Goal: Task Accomplishment & Management: Use online tool/utility

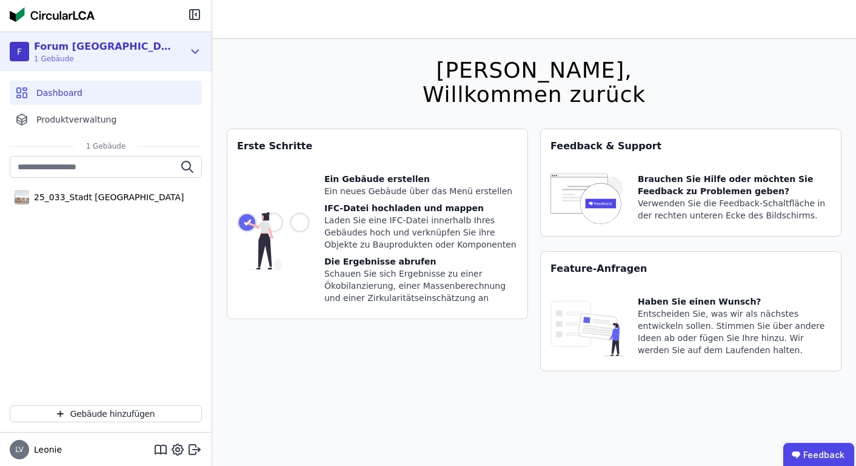
click at [55, 68] on div "F Forum Königsbrunn 1 Gebäude" at bounding box center [106, 51] width 212 height 39
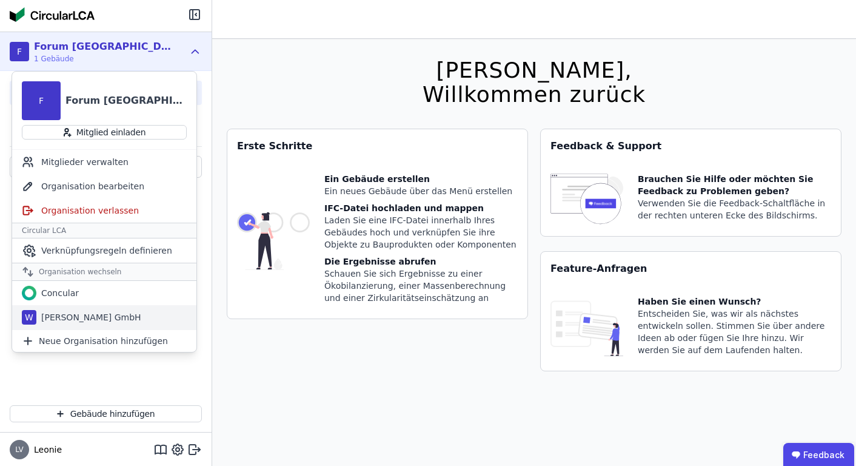
click at [86, 315] on div "[PERSON_NAME] GmbH" at bounding box center [88, 317] width 105 height 12
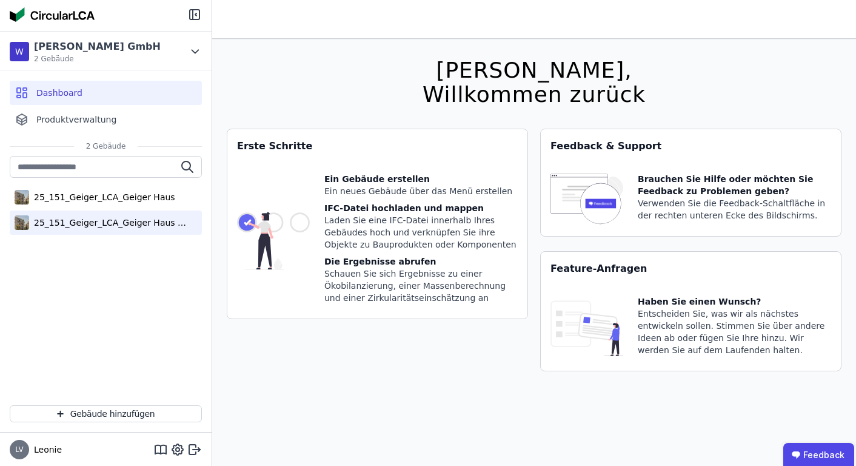
click at [114, 221] on div "25_151_Geiger_LCA_Geiger Haus (copy)" at bounding box center [108, 222] width 158 height 12
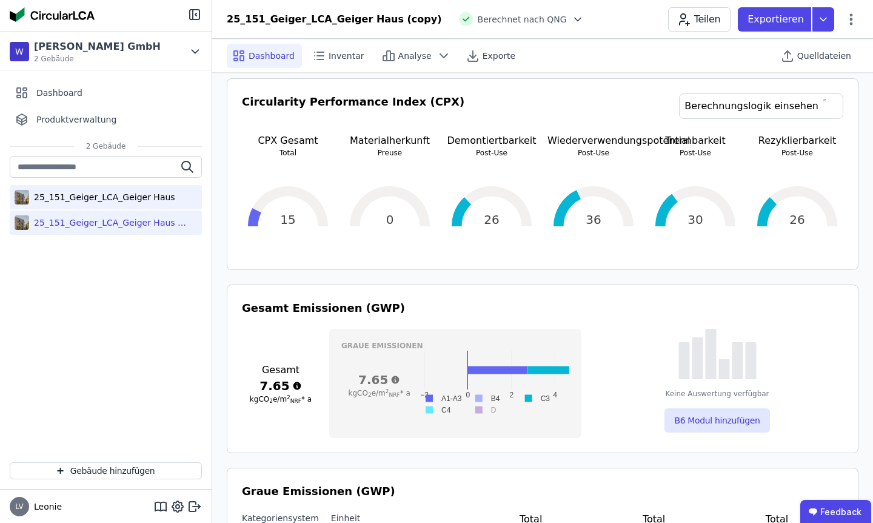
scroll to position [255, 0]
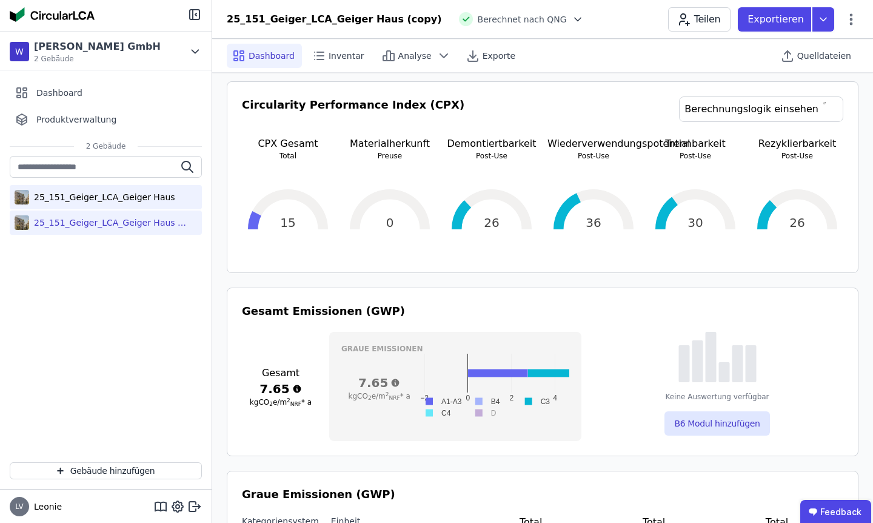
click at [158, 201] on div "25_151_Geiger_LCA_Geiger Haus" at bounding box center [102, 197] width 146 height 12
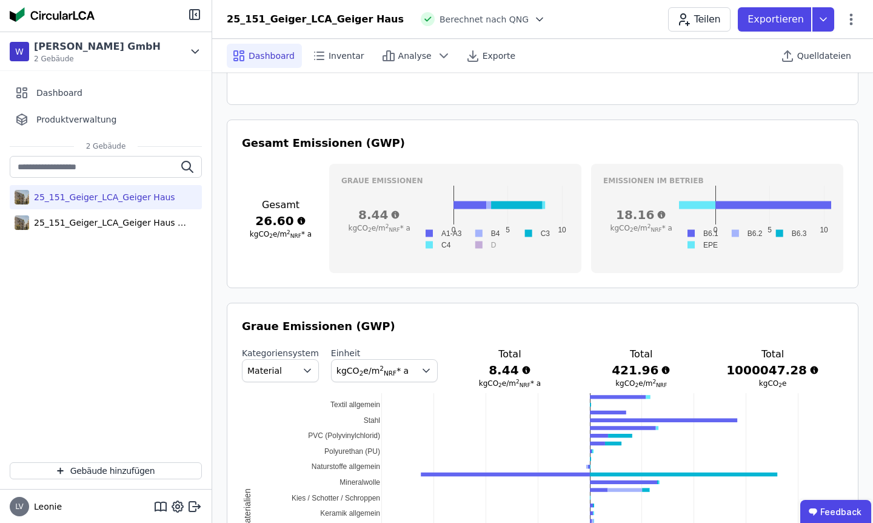
scroll to position [425, 0]
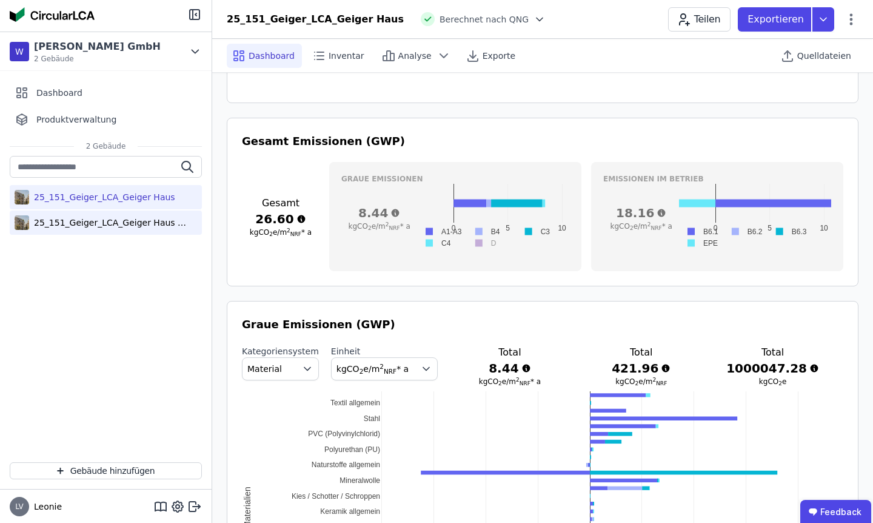
click at [135, 215] on div "25_151_Geiger_LCA_Geiger Haus (copy)" at bounding box center [106, 222] width 192 height 24
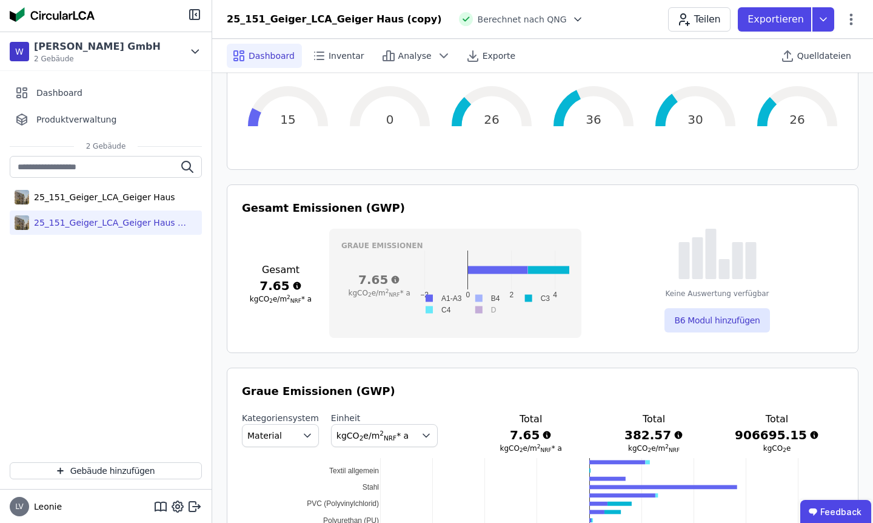
scroll to position [358, 0]
click at [107, 200] on div "25_151_Geiger_LCA_Geiger Haus" at bounding box center [102, 197] width 146 height 12
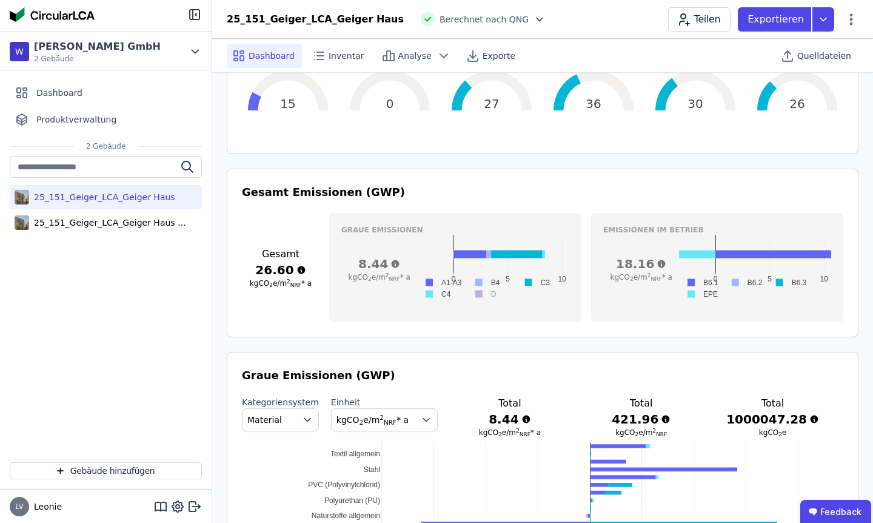
scroll to position [372, 0]
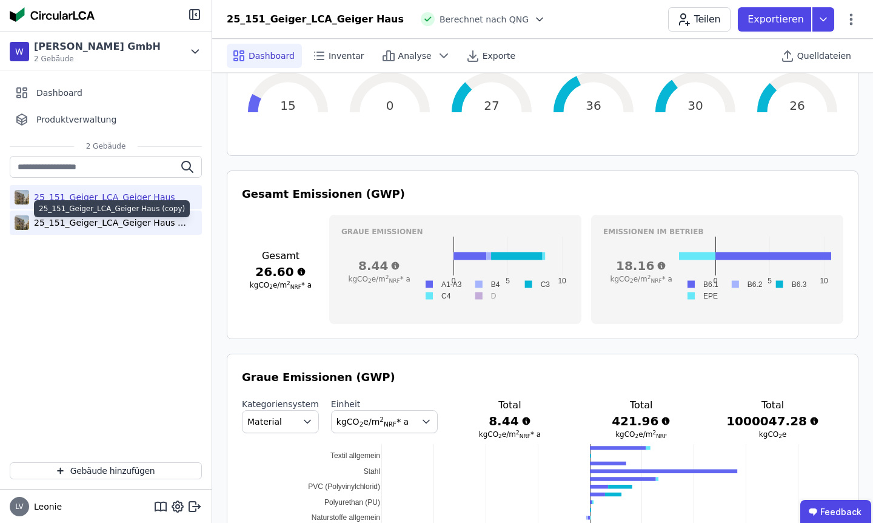
click at [125, 219] on div "25_151_Geiger_LCA_Geiger Haus (copy)" at bounding box center [108, 222] width 158 height 12
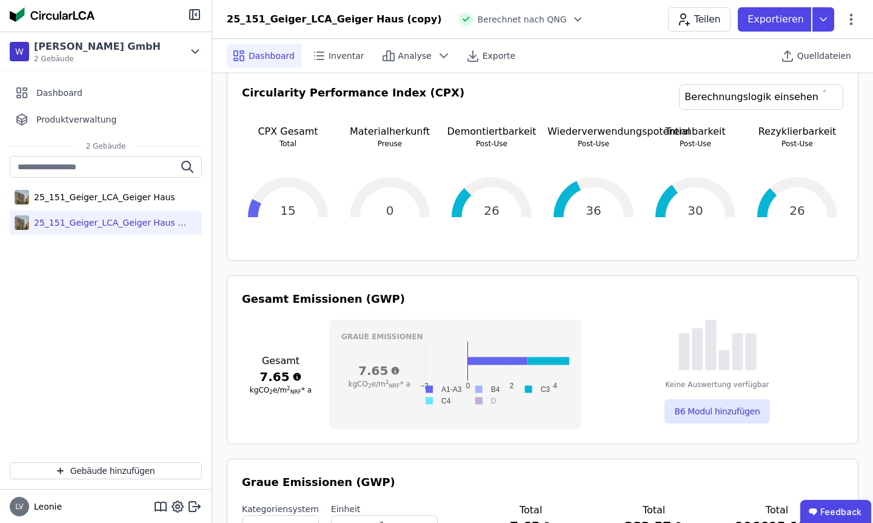
scroll to position [273, 0]
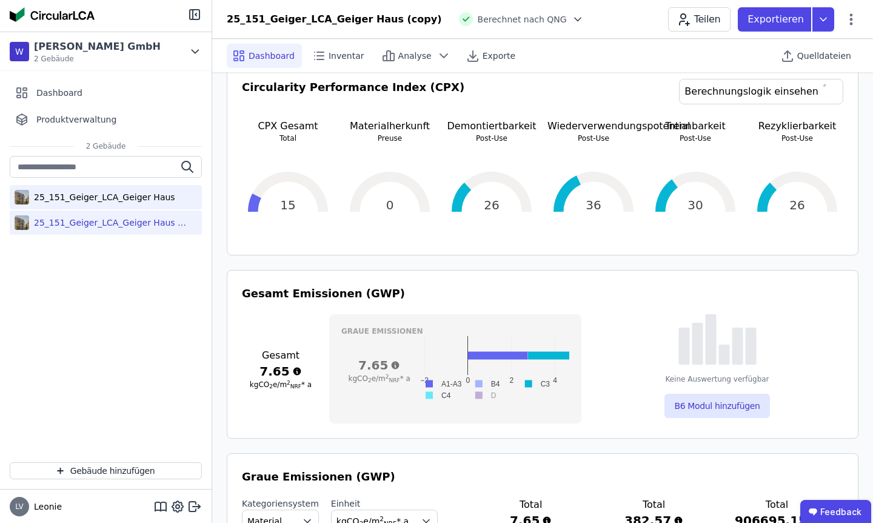
click at [97, 204] on div "25_151_Geiger_LCA_Geiger Haus" at bounding box center [106, 197] width 192 height 24
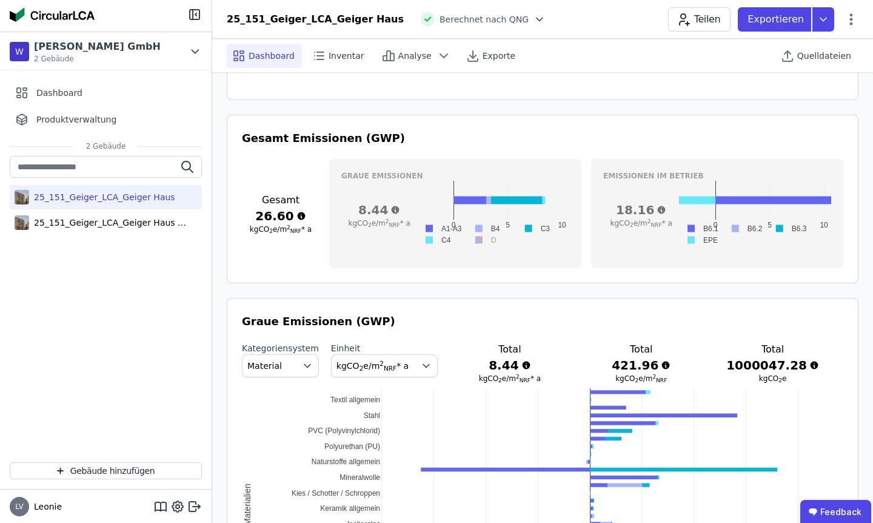
scroll to position [430, 0]
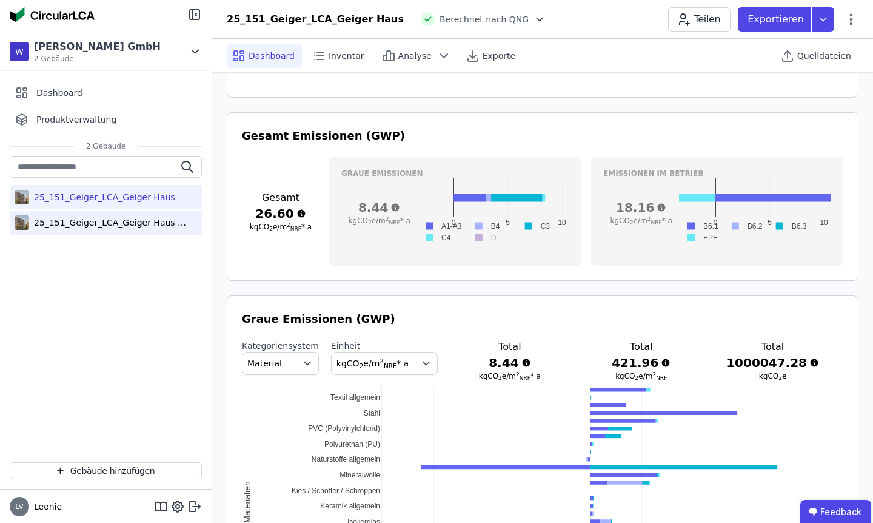
click at [121, 214] on div "25_151_Geiger_LCA_Geiger Haus (copy)" at bounding box center [106, 222] width 192 height 24
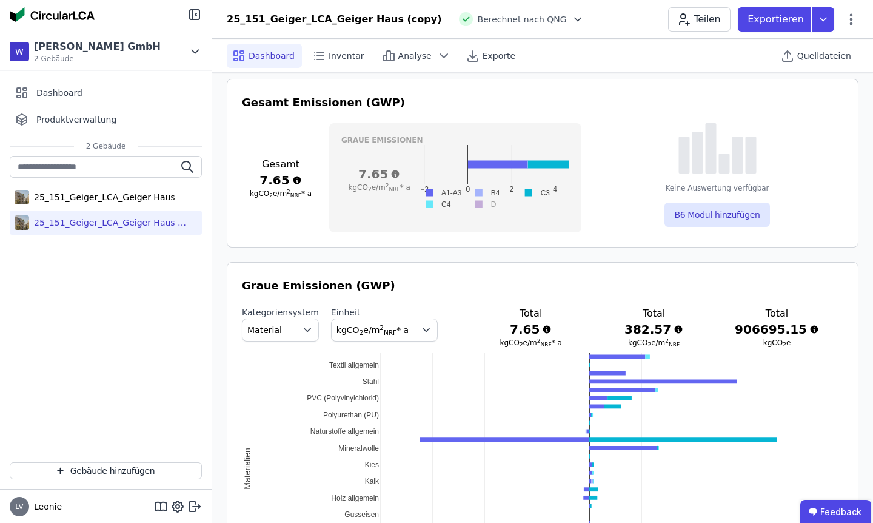
scroll to position [464, 0]
click at [712, 212] on button "B6 Modul hinzufügen" at bounding box center [716, 214] width 105 height 24
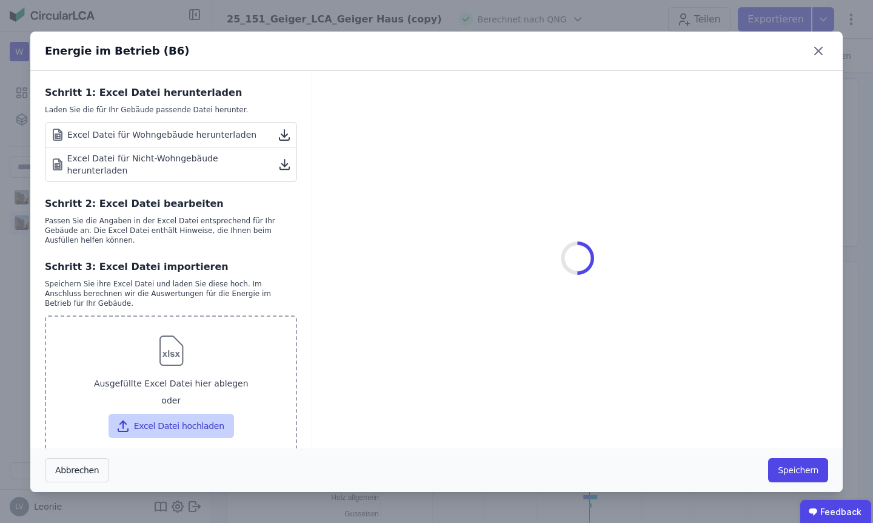
click at [194, 420] on button "Excel Datei hochladen" at bounding box center [171, 425] width 125 height 24
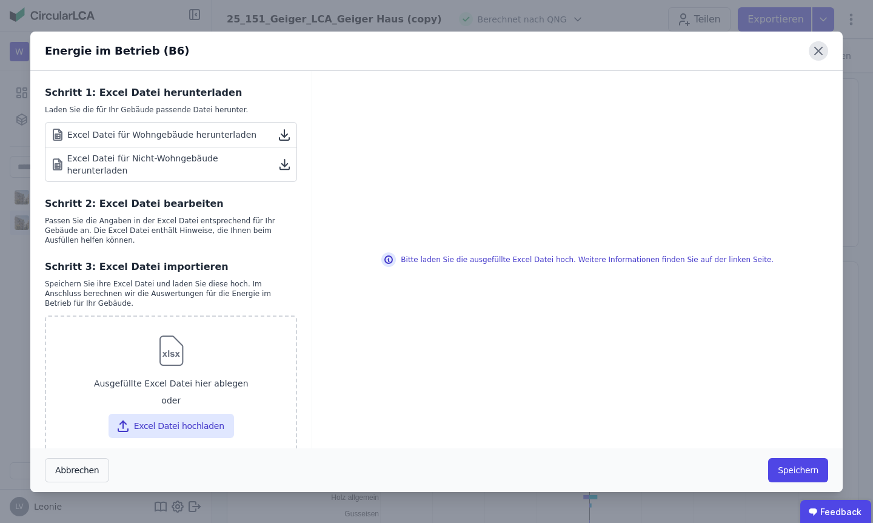
click at [811, 46] on icon at bounding box center [818, 50] width 19 height 19
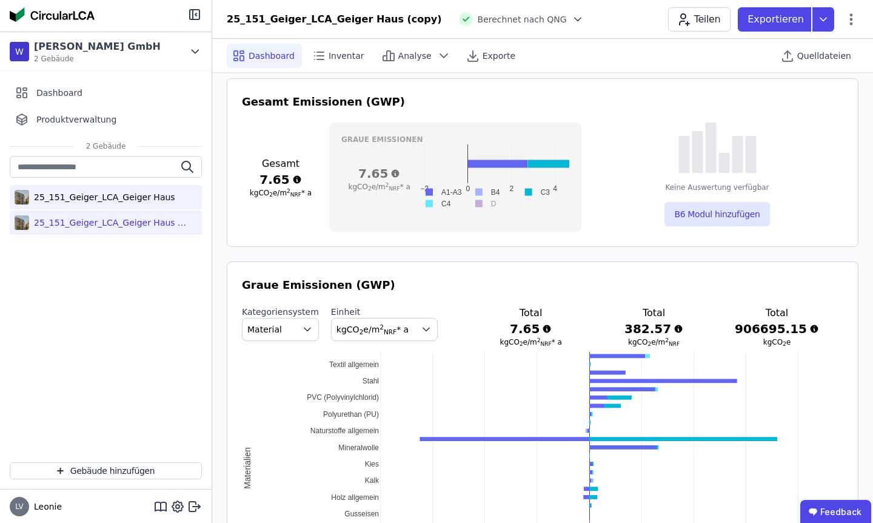
click at [80, 201] on div "25_151_Geiger_LCA_Geiger Haus" at bounding box center [102, 197] width 146 height 12
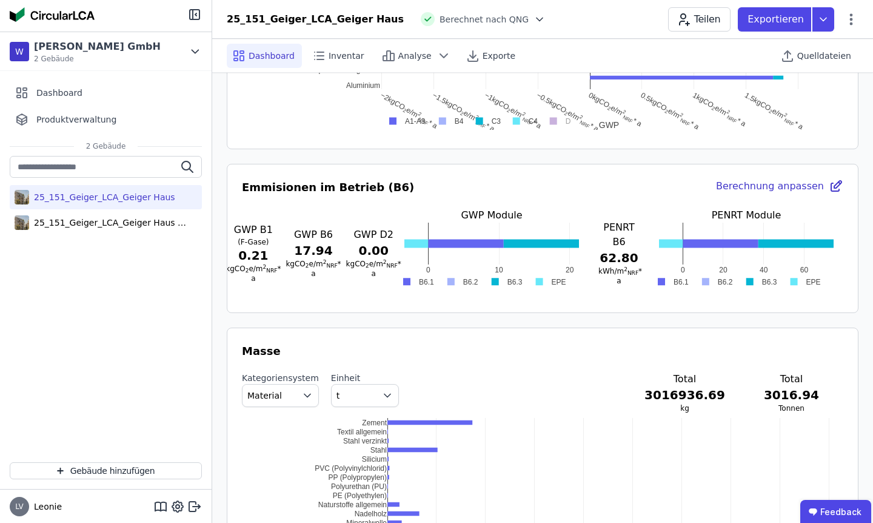
scroll to position [958, 0]
click at [803, 186] on div "Berechnung anpassen" at bounding box center [779, 187] width 127 height 17
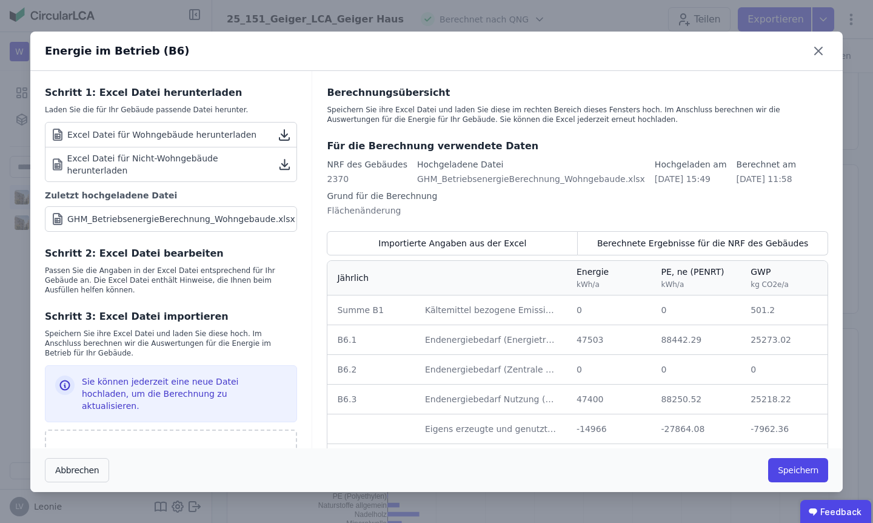
click at [295, 212] on icon at bounding box center [295, 219] width 0 height 15
click at [825, 44] on icon at bounding box center [818, 50] width 19 height 19
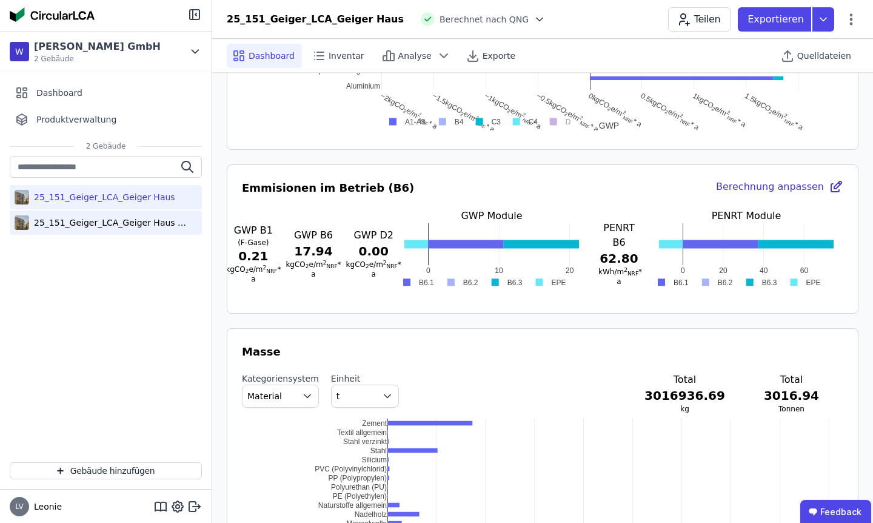
click at [122, 222] on div "25_151_Geiger_LCA_Geiger Haus (copy)" at bounding box center [108, 222] width 158 height 12
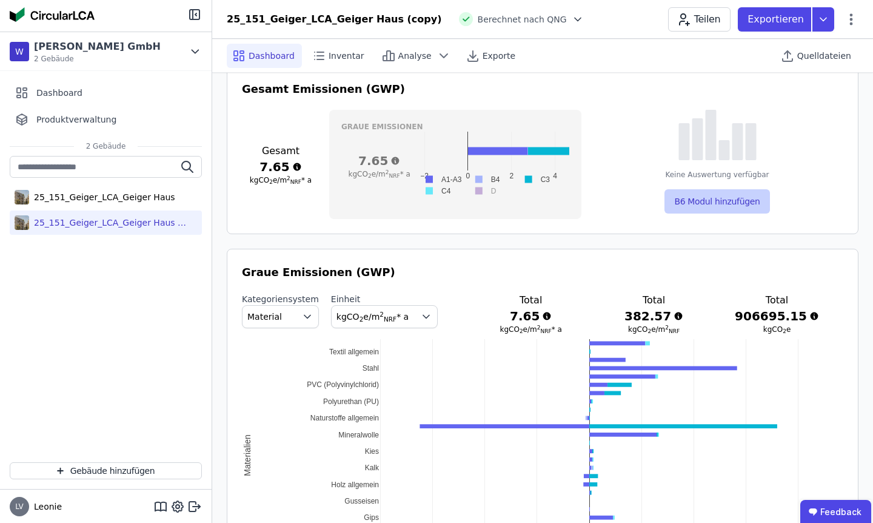
scroll to position [478, 0]
click at [740, 196] on button "B6 Modul hinzufügen" at bounding box center [716, 201] width 105 height 24
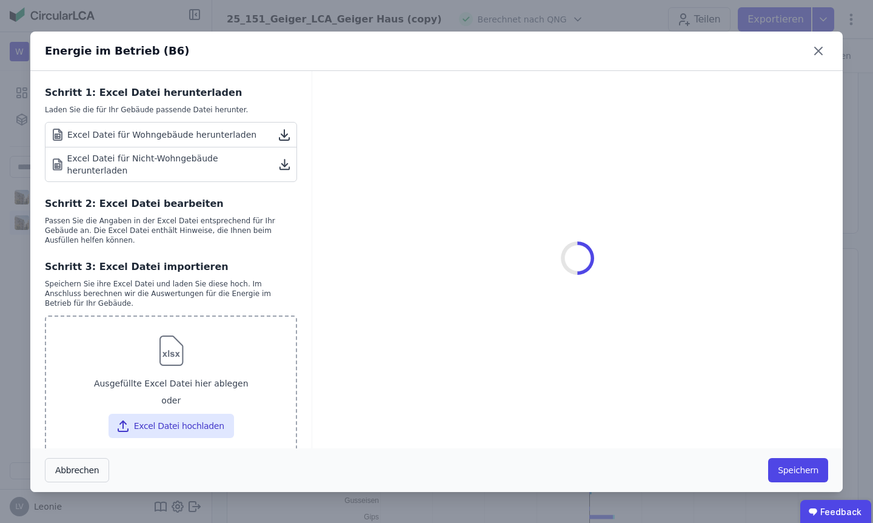
click at [210, 341] on div at bounding box center [171, 350] width 230 height 39
type input "**********"
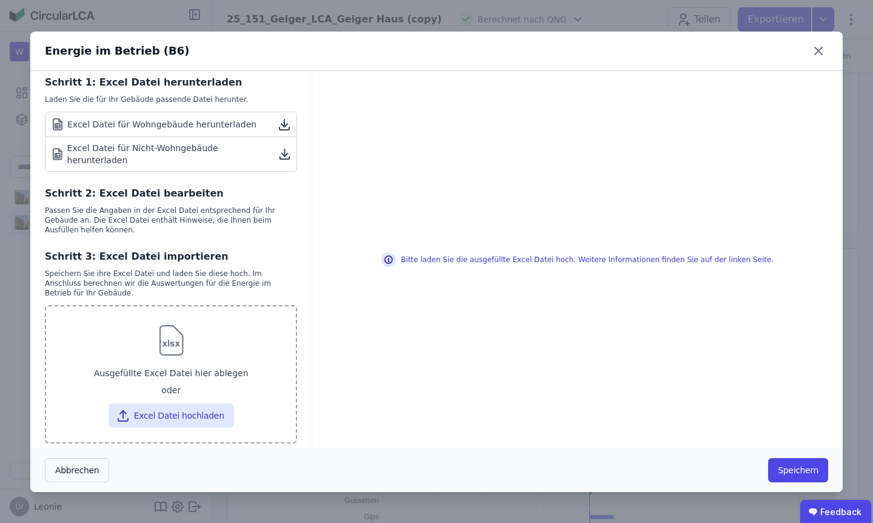
click at [204, 391] on div "Ausgefüllte Excel Datei hier ablegen oder Excel Datei hochladen" at bounding box center [171, 394] width 230 height 65
type input "**********"
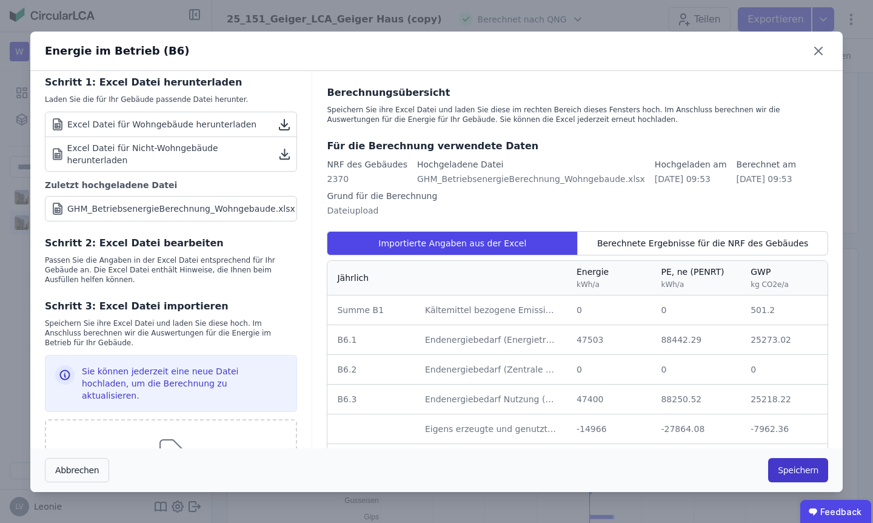
click at [786, 465] on button "Speichern" at bounding box center [798, 470] width 60 height 24
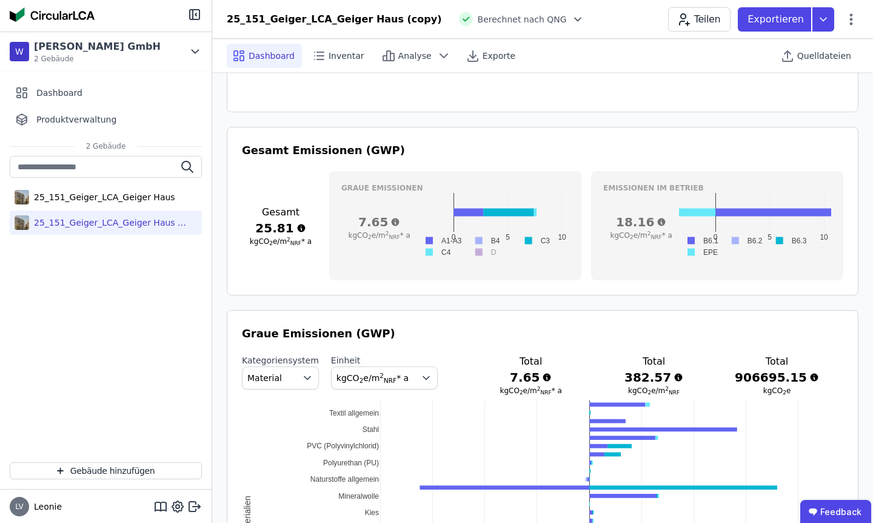
scroll to position [406, 0]
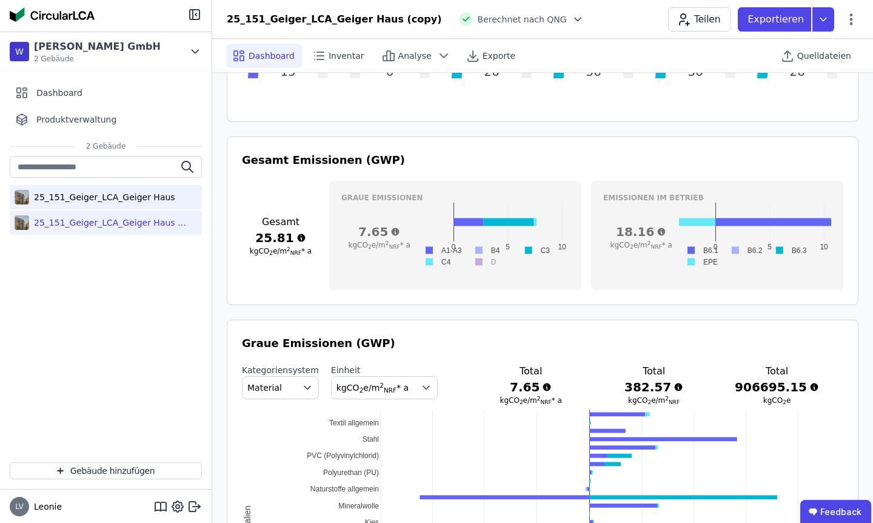
click at [157, 203] on div "25_151_Geiger_LCA_Geiger Haus" at bounding box center [106, 197] width 192 height 24
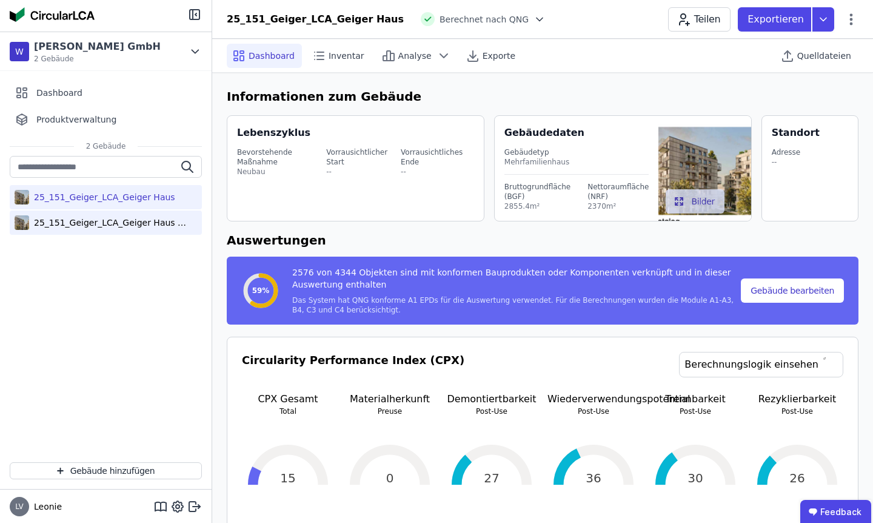
click at [137, 215] on div "25_151_Geiger_LCA_Geiger Haus (copy)" at bounding box center [106, 222] width 192 height 24
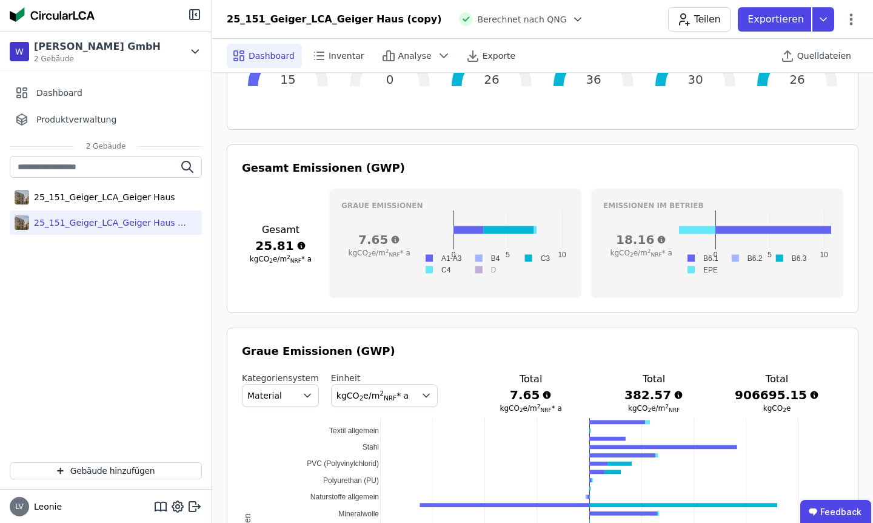
scroll to position [400, 0]
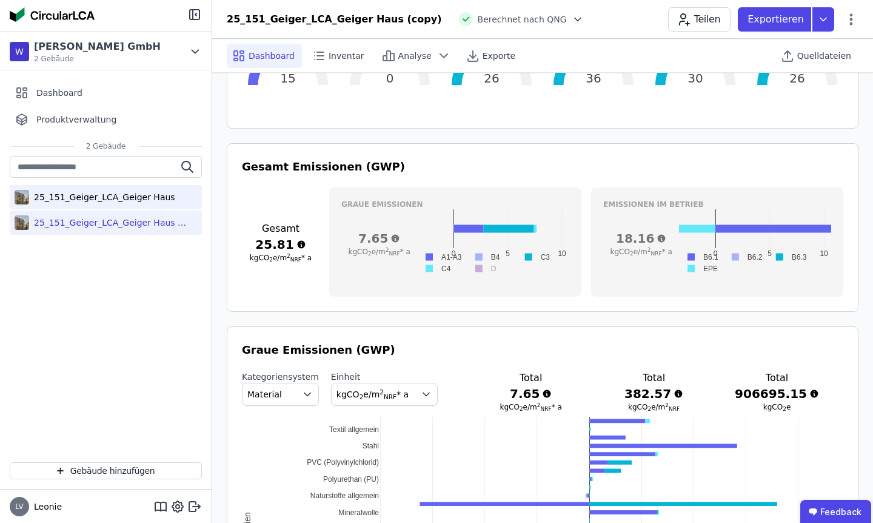
click at [129, 198] on div "25_151_Geiger_LCA_Geiger Haus" at bounding box center [102, 197] width 146 height 12
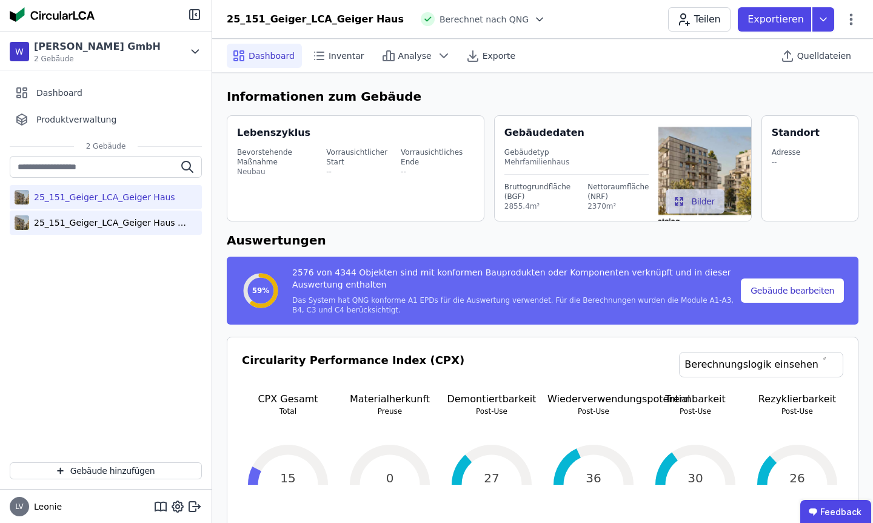
click at [135, 226] on div "25_151_Geiger_LCA_Geiger Haus (copy)" at bounding box center [108, 222] width 158 height 12
click at [130, 192] on div "25_151_Geiger_LCA_Geiger Haus" at bounding box center [102, 197] width 146 height 12
click at [121, 226] on div "25_151_Geiger_LCA_Geiger Haus (copy)" at bounding box center [108, 222] width 158 height 12
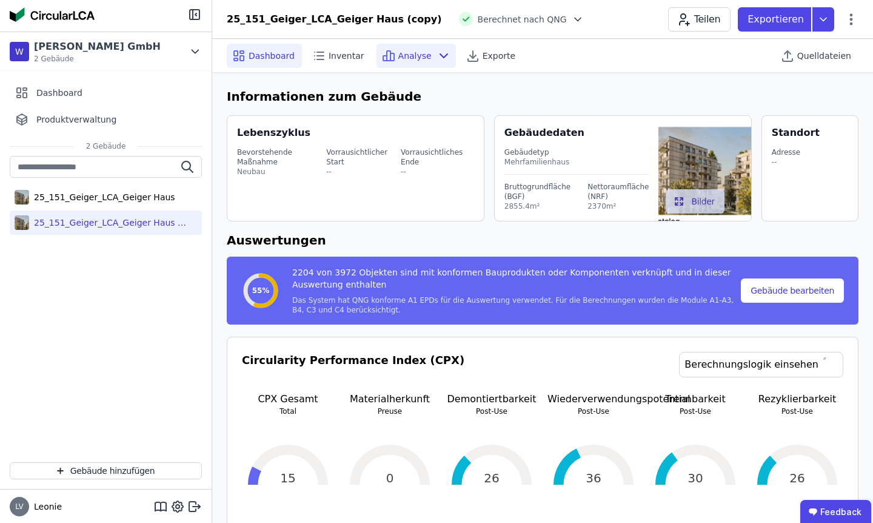
click at [408, 58] on span "Analyse" at bounding box center [414, 56] width 33 height 12
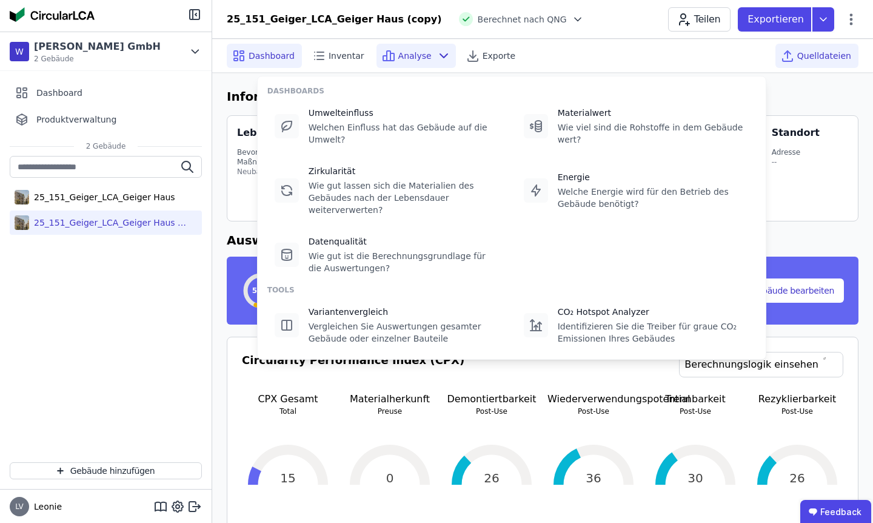
click at [814, 45] on div "Quelldateien" at bounding box center [816, 56] width 83 height 24
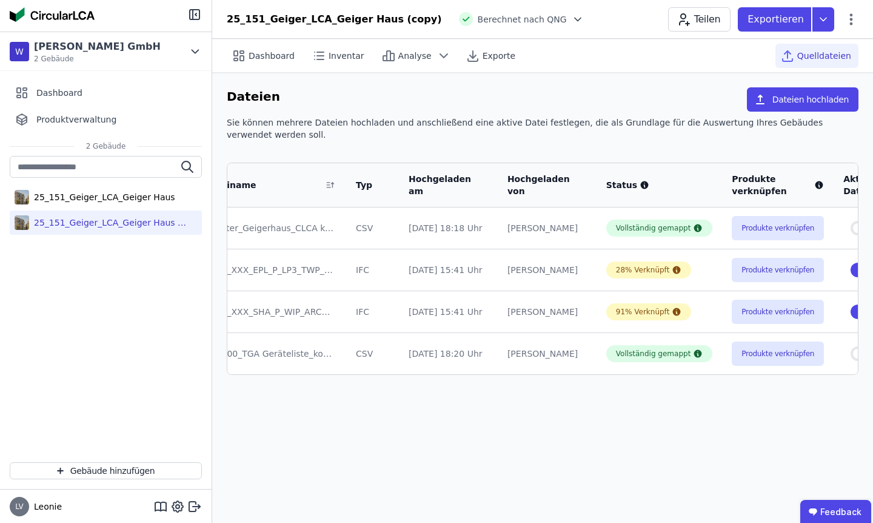
scroll to position [0, 67]
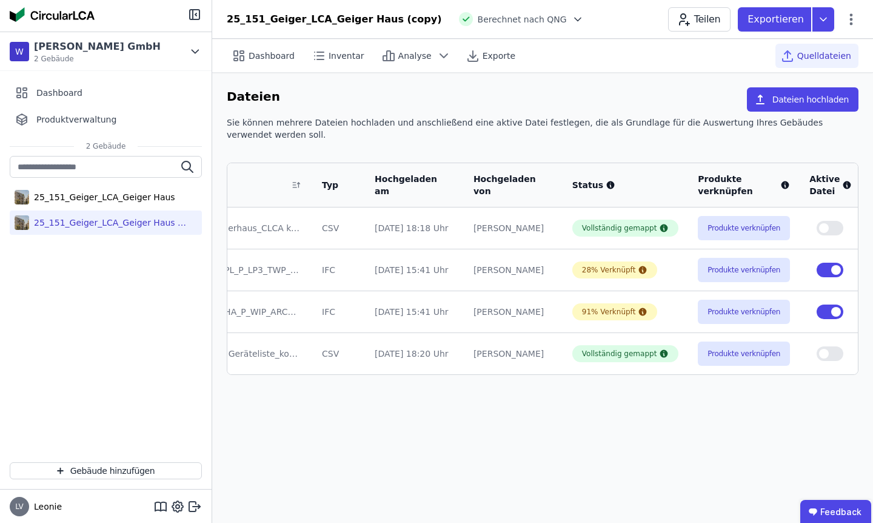
click at [405, 458] on div "Dashboard Inventar Analyse Exporte Quelldateien Dateien Dateien hochladen Sie k…" at bounding box center [542, 281] width 661 height 484
click at [819, 232] on span "button" at bounding box center [824, 228] width 10 height 10
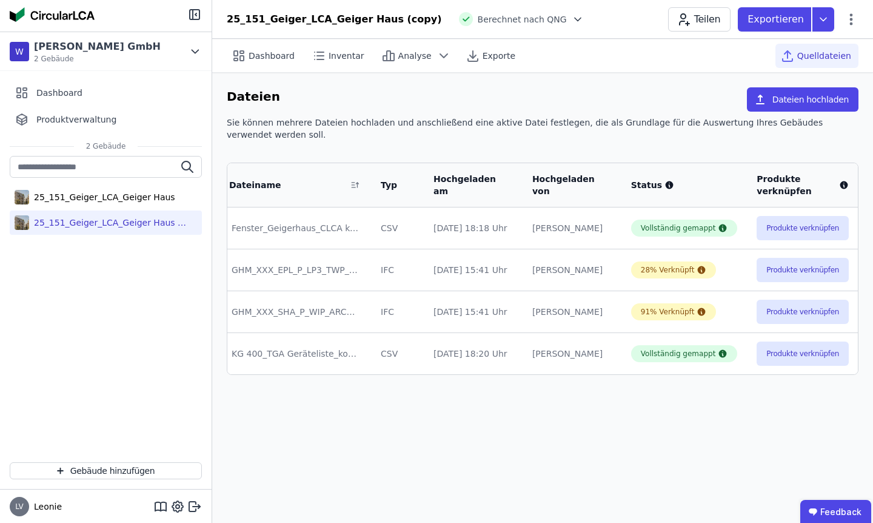
scroll to position [0, 0]
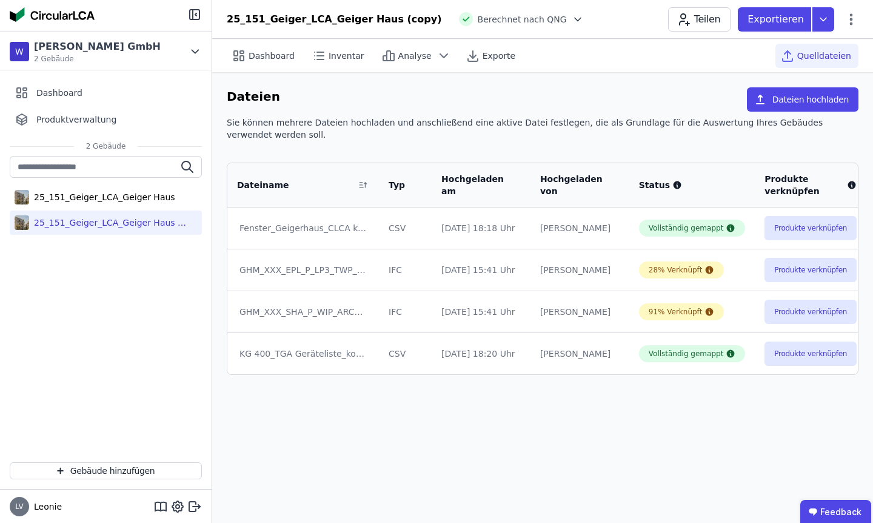
click at [263, 68] on div "Dashboard Inventar Analyse Exporte Quelldateien" at bounding box center [543, 55] width 632 height 33
click at [263, 46] on div "Dashboard" at bounding box center [264, 56] width 75 height 24
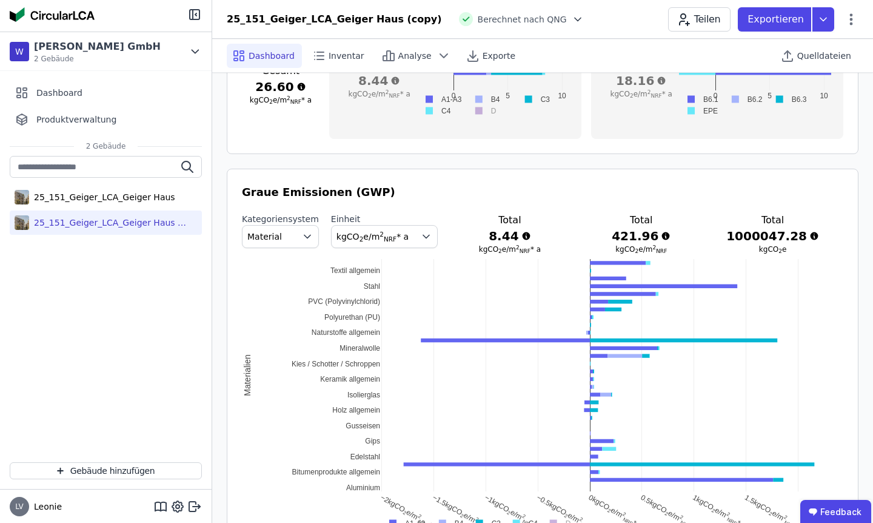
scroll to position [560, 0]
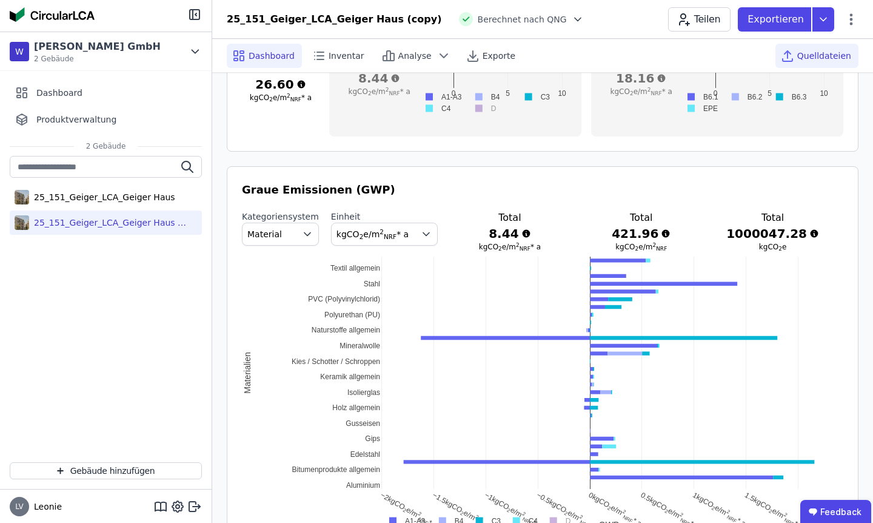
click at [795, 55] on icon at bounding box center [787, 55] width 15 height 15
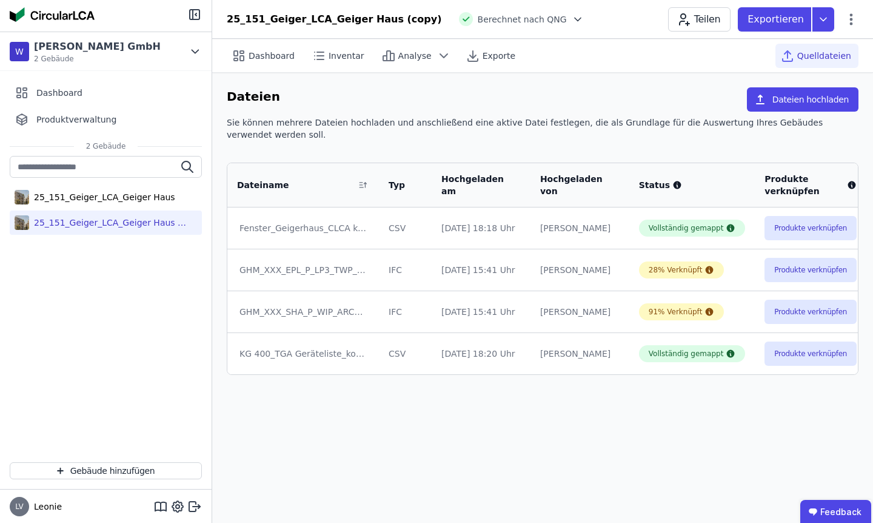
scroll to position [0, 67]
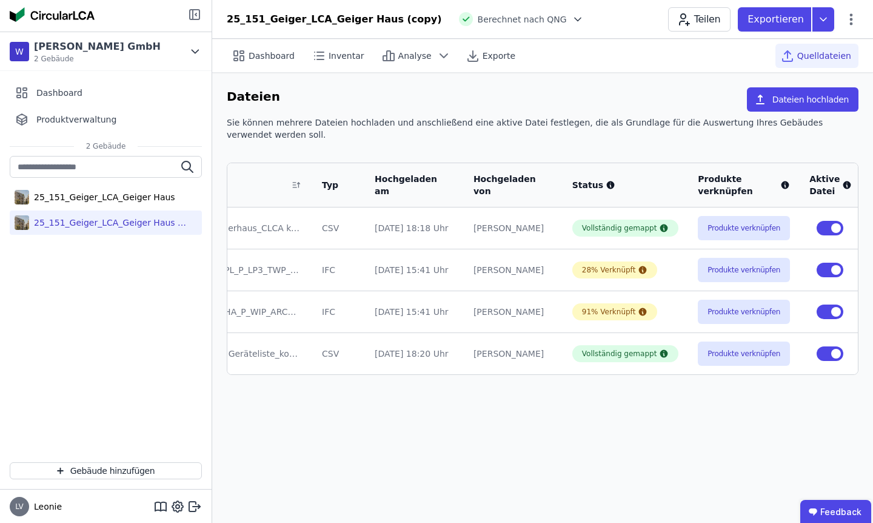
click at [189, 19] on icon at bounding box center [194, 14] width 15 height 15
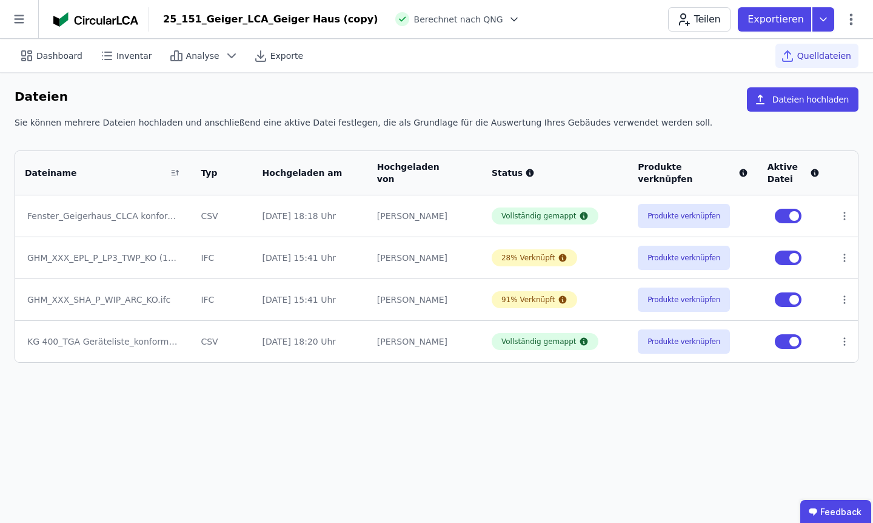
scroll to position [0, 0]
click at [23, 28] on icon at bounding box center [19, 19] width 38 height 38
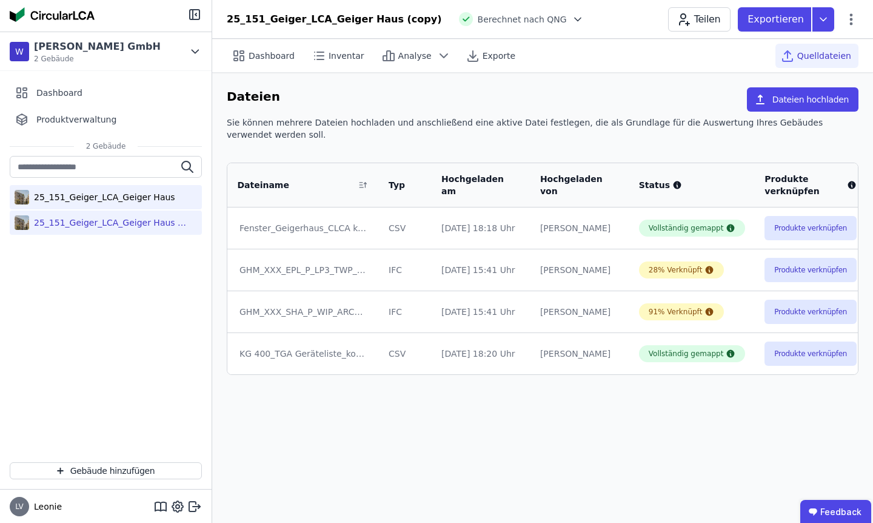
click at [98, 199] on div "25_151_Geiger_LCA_Geiger Haus" at bounding box center [102, 197] width 146 height 12
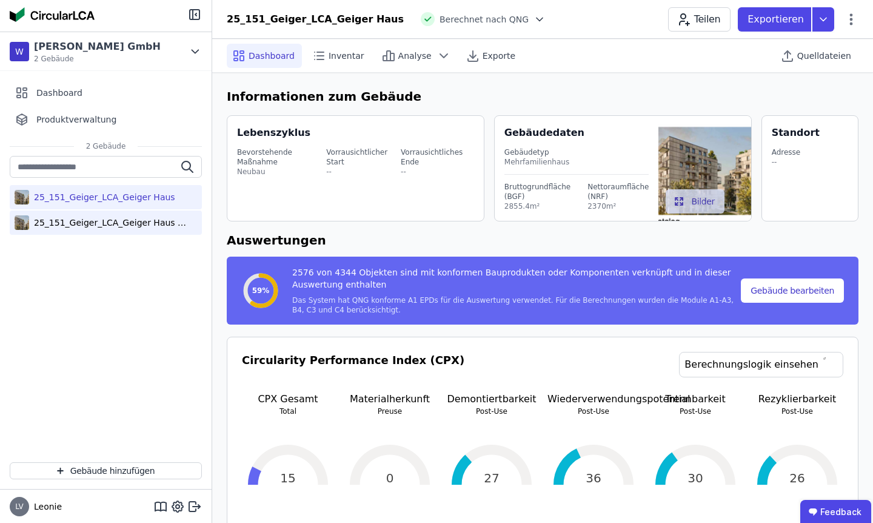
click at [149, 216] on div "25_151_Geiger_LCA_Geiger Haus (copy)" at bounding box center [108, 222] width 158 height 12
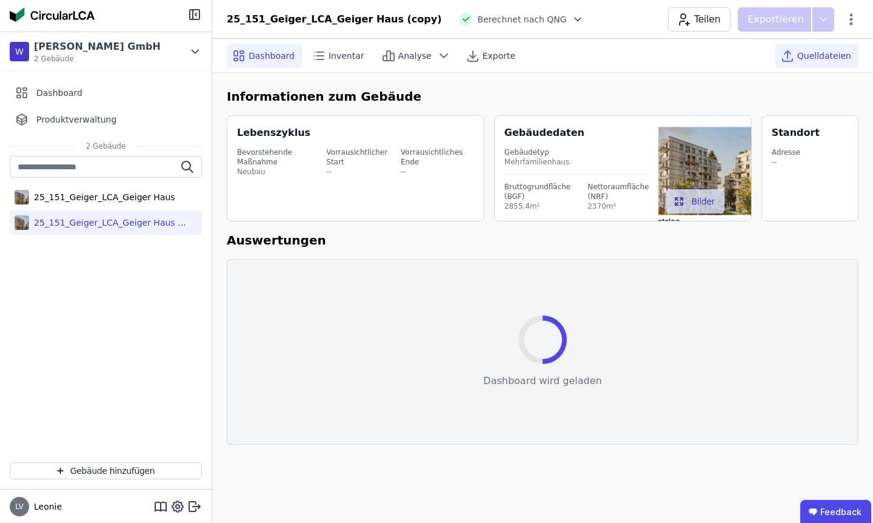
click at [799, 61] on div "Quelldateien" at bounding box center [816, 56] width 83 height 24
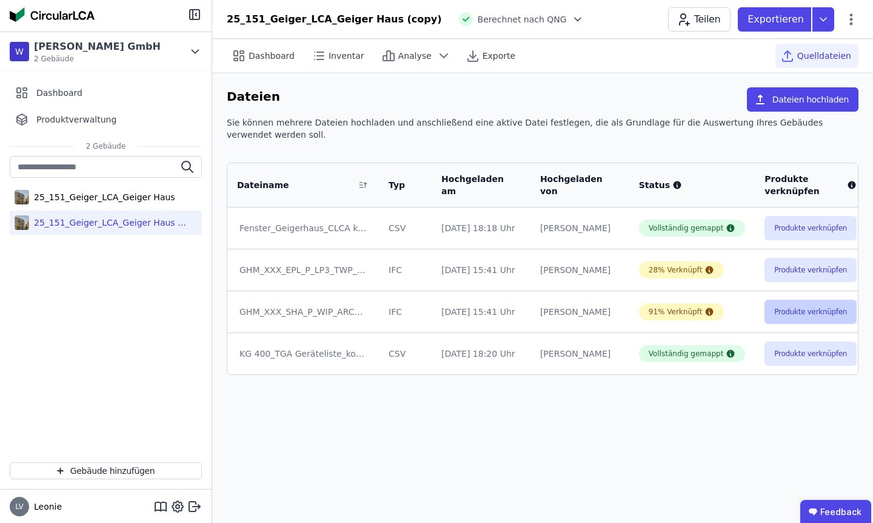
click at [764, 310] on button "Produkte verknüpfen" at bounding box center [810, 311] width 92 height 24
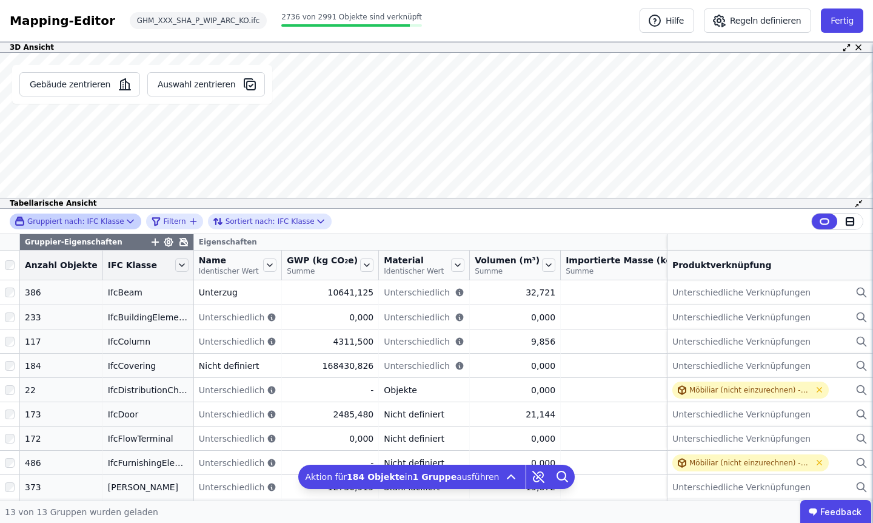
click at [112, 222] on div "Gruppiert nach: IFC Klasse" at bounding box center [70, 221] width 110 height 10
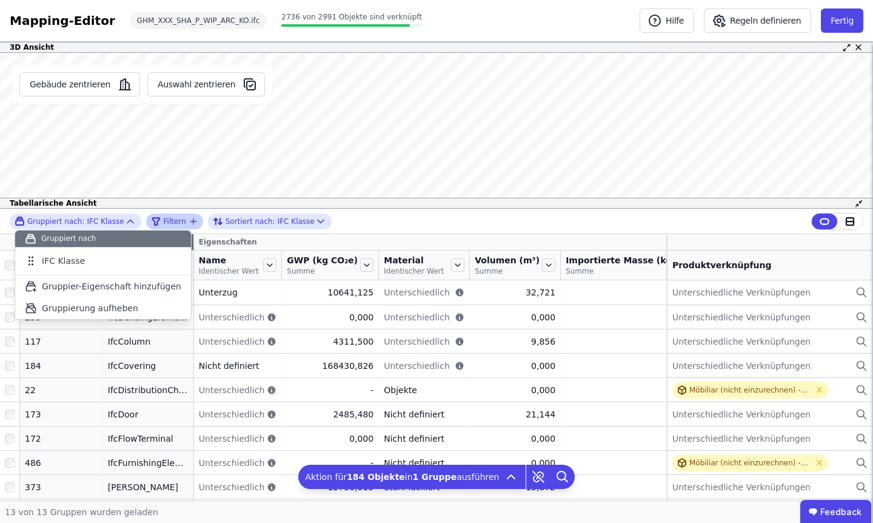
click at [172, 216] on span "Filtern" at bounding box center [175, 221] width 22 height 10
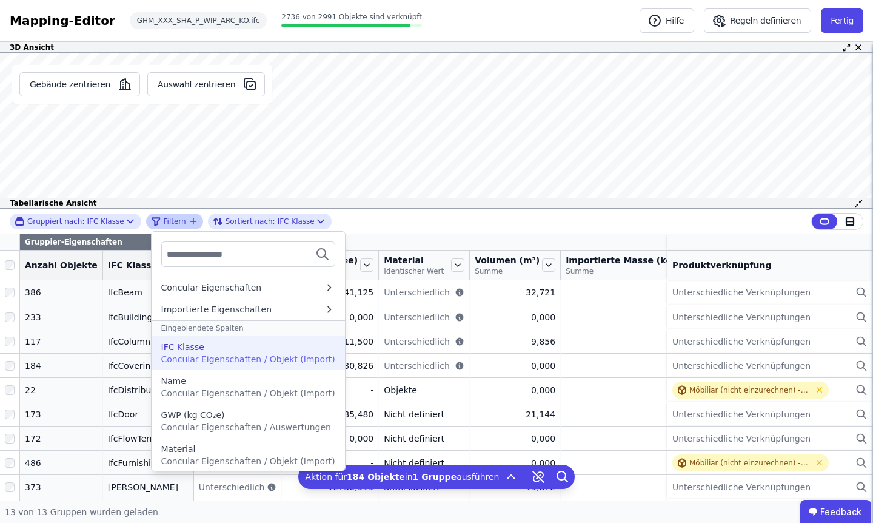
click at [193, 361] on span "Concular Eigenschaften / Objekt (Import)" at bounding box center [248, 359] width 174 height 10
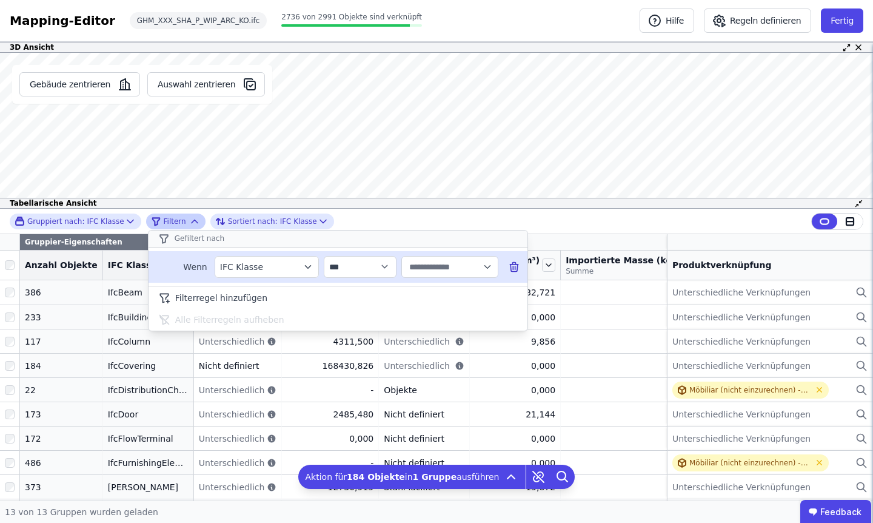
click at [434, 258] on input "text" at bounding box center [444, 267] width 75 height 22
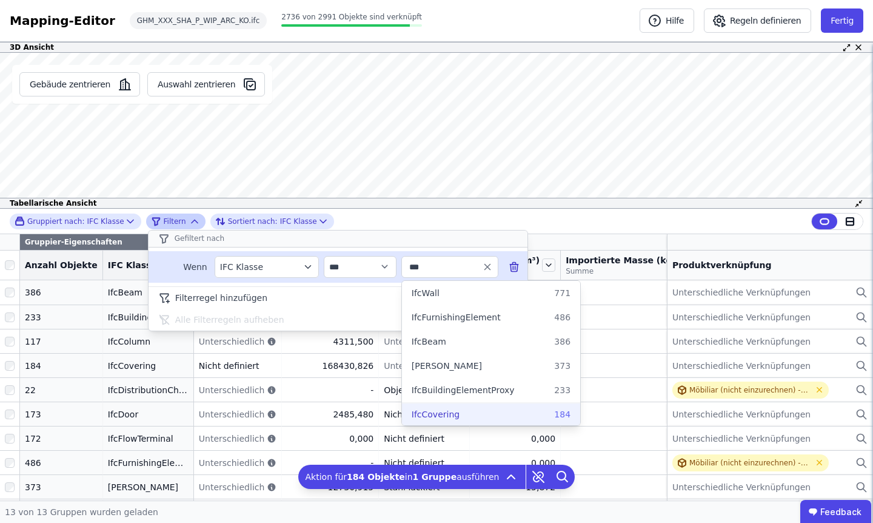
click at [447, 414] on span "IfcCovering" at bounding box center [436, 414] width 48 height 12
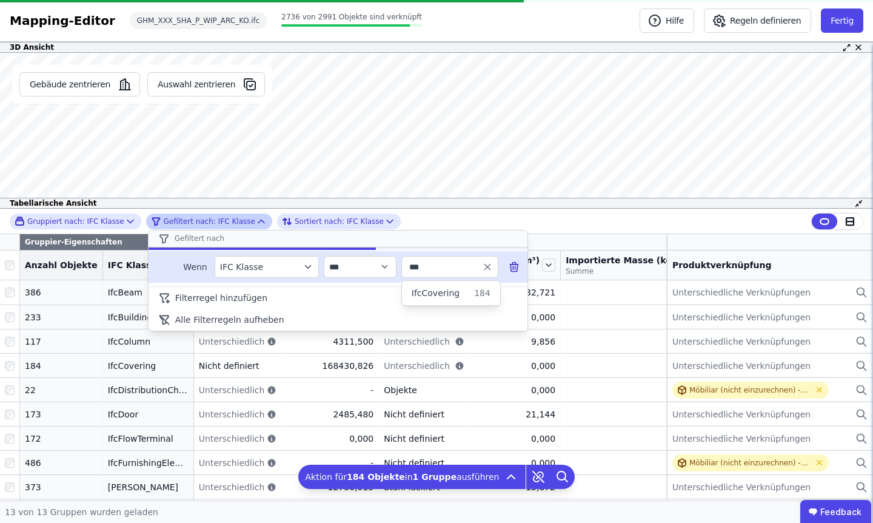
type input "**********"
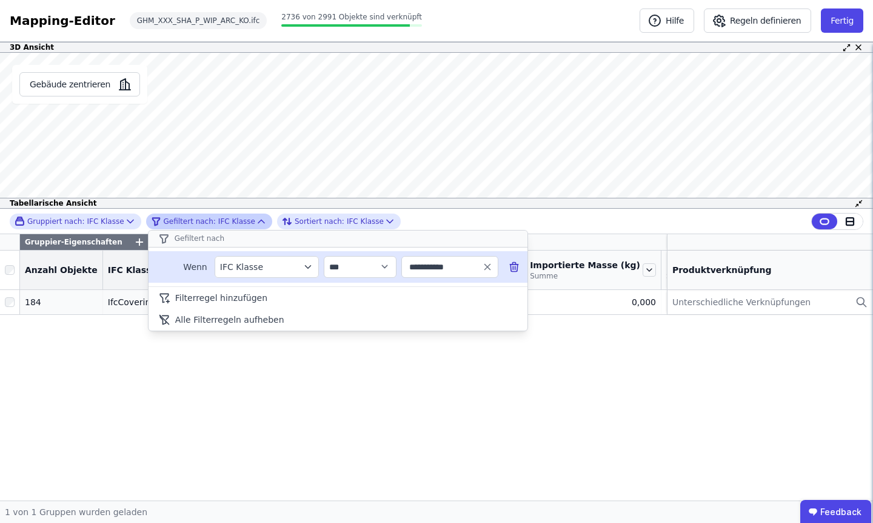
click at [435, 366] on div "**********" at bounding box center [436, 355] width 873 height 292
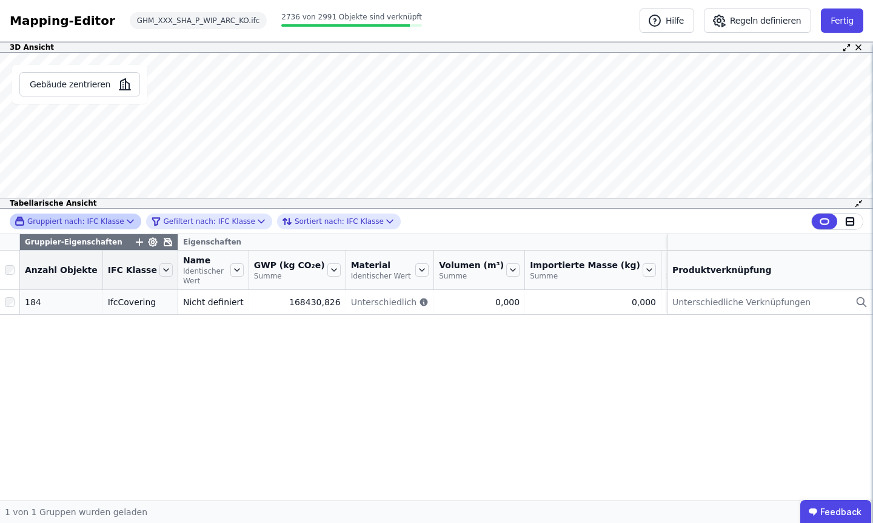
click at [110, 219] on div "Gruppiert nach: IFC Klasse" at bounding box center [70, 221] width 110 height 10
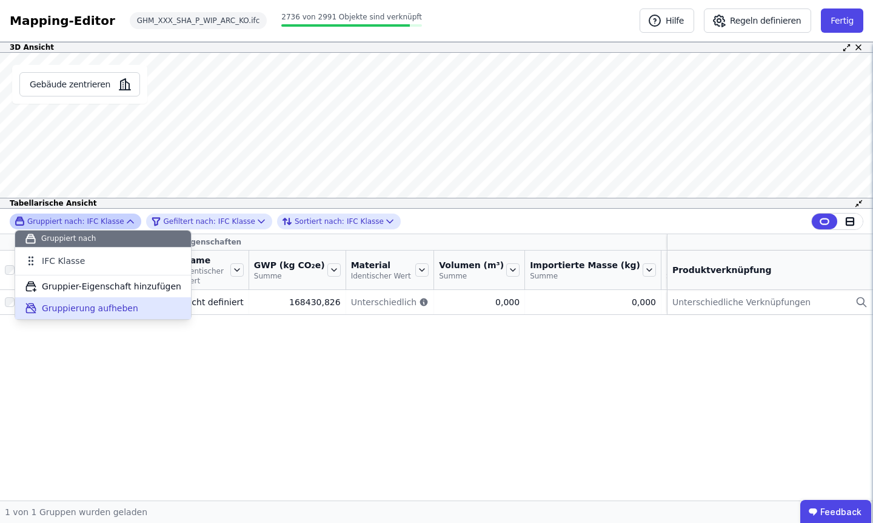
click at [115, 309] on span "Gruppierung aufheben" at bounding box center [90, 308] width 96 height 12
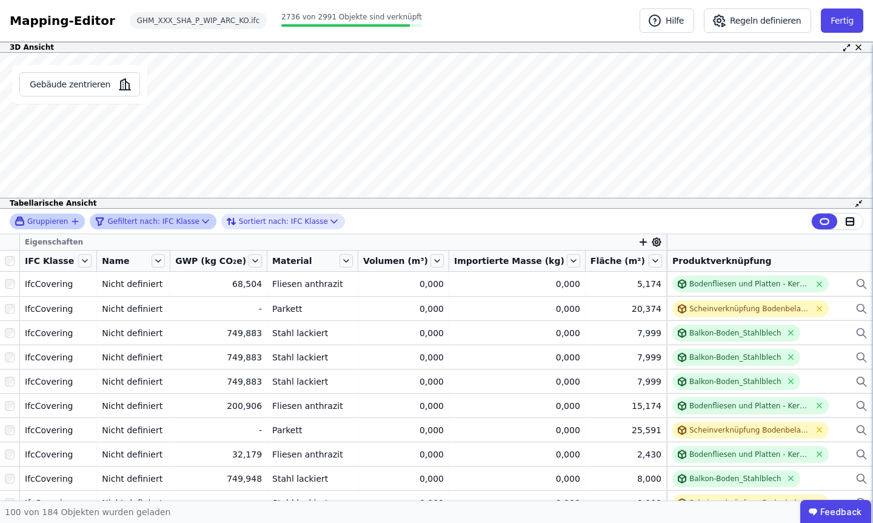
click at [181, 217] on div "Gefiltert nach: IFC Klasse" at bounding box center [147, 221] width 104 height 15
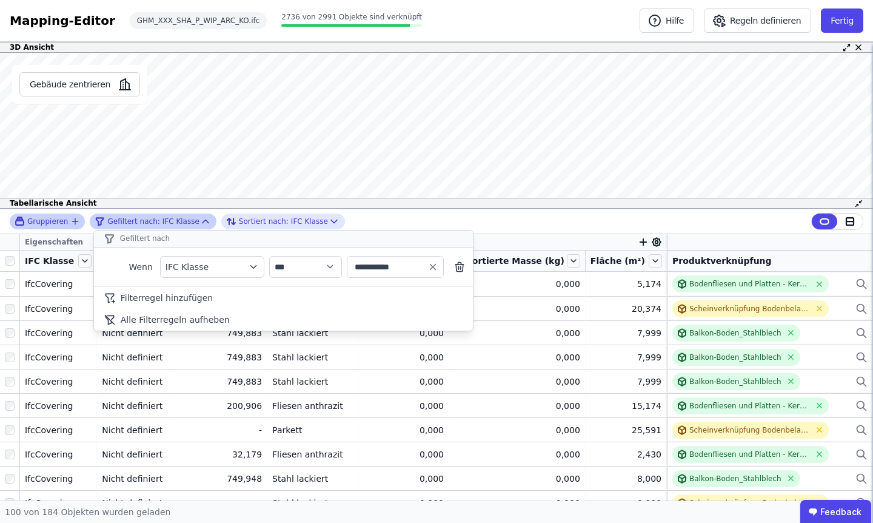
click at [181, 217] on div "Gefiltert nach: IFC Klasse" at bounding box center [147, 221] width 104 height 15
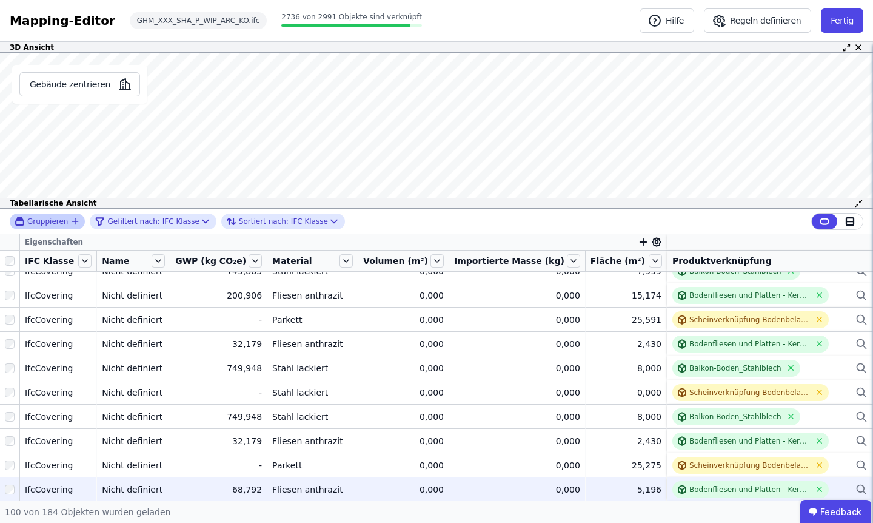
scroll to position [107, 0]
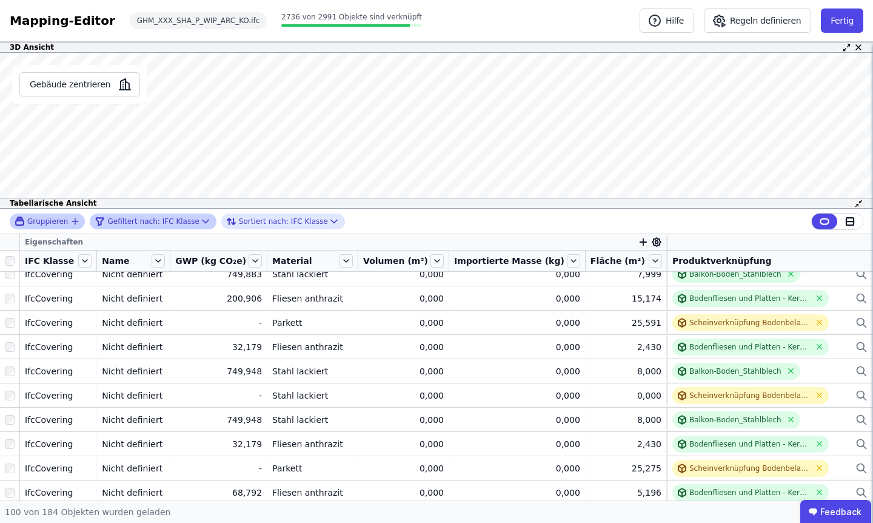
click at [133, 219] on span "Gefiltert nach:" at bounding box center [133, 221] width 52 height 10
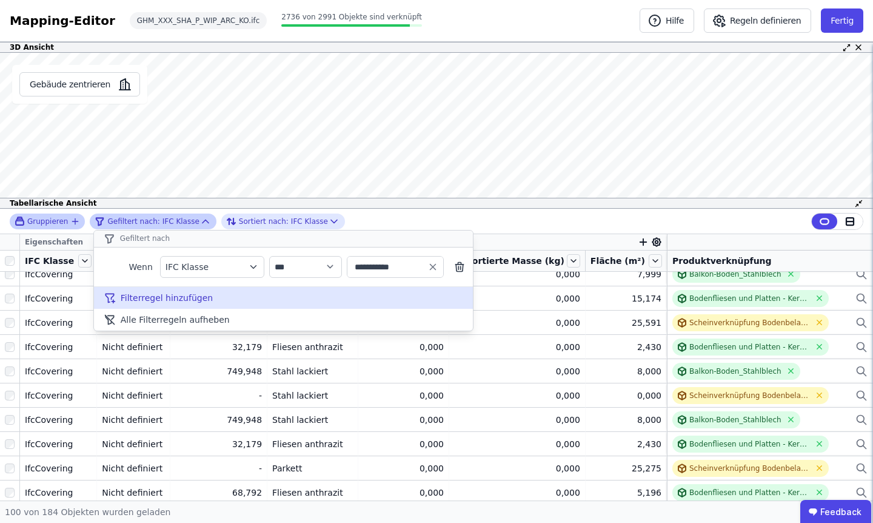
click at [184, 290] on div "Filterregel hinzufügen" at bounding box center [283, 298] width 379 height 22
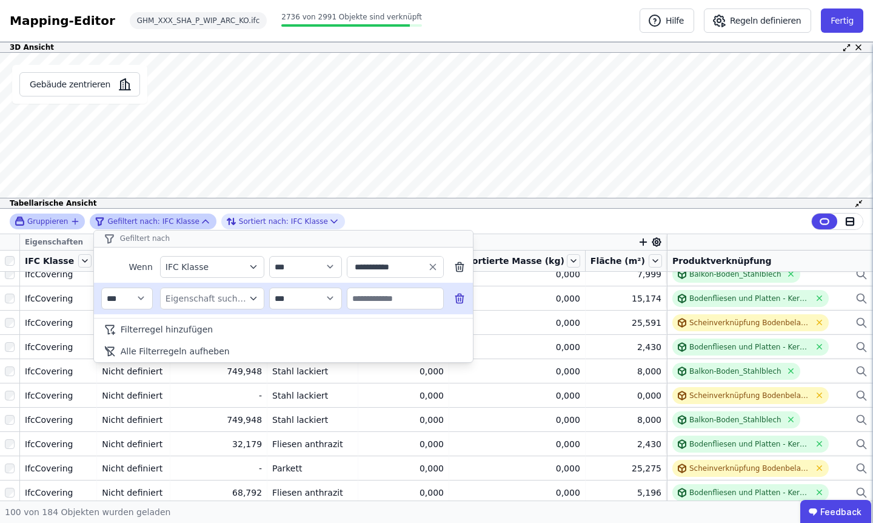
click at [191, 299] on div "Eigenschaft suchen" at bounding box center [206, 298] width 81 height 12
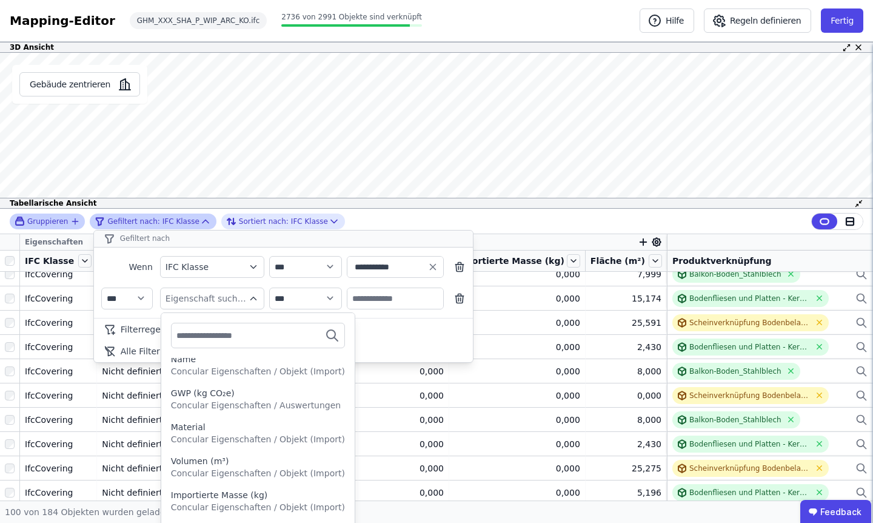
scroll to position [29, 0]
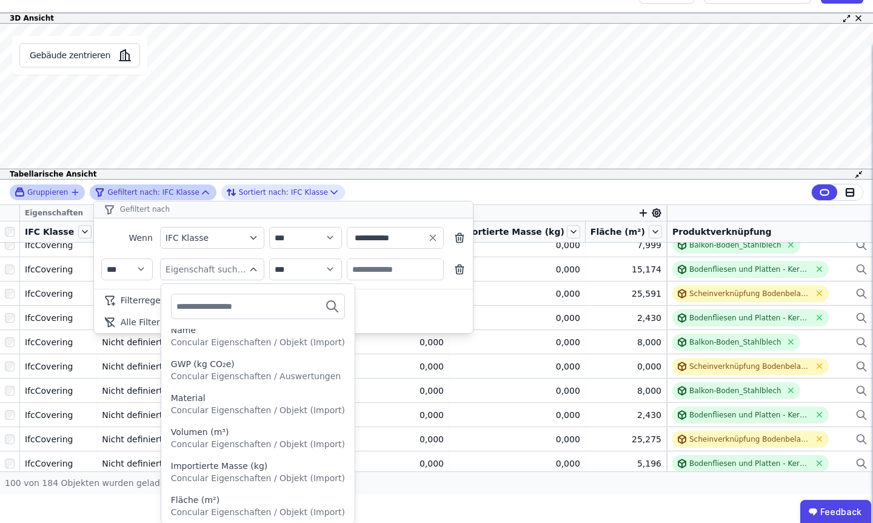
click at [227, 303] on input "text" at bounding box center [221, 306] width 90 height 22
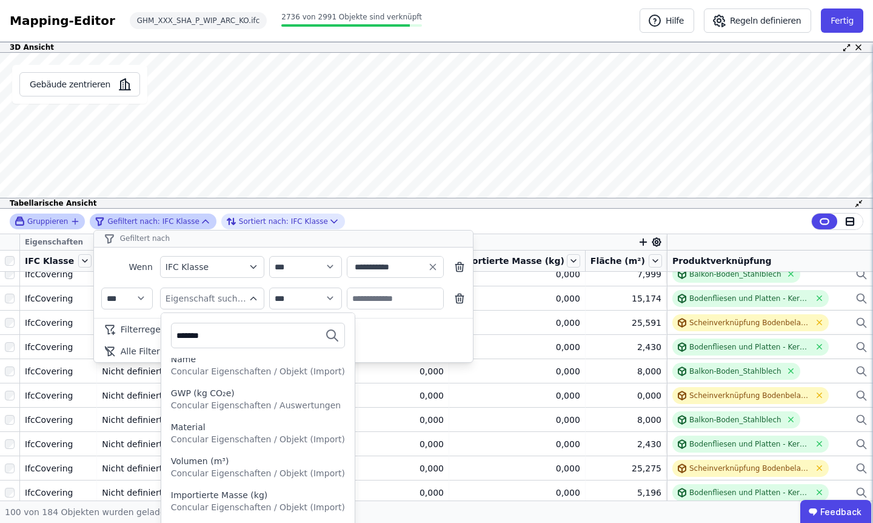
scroll to position [0, 0]
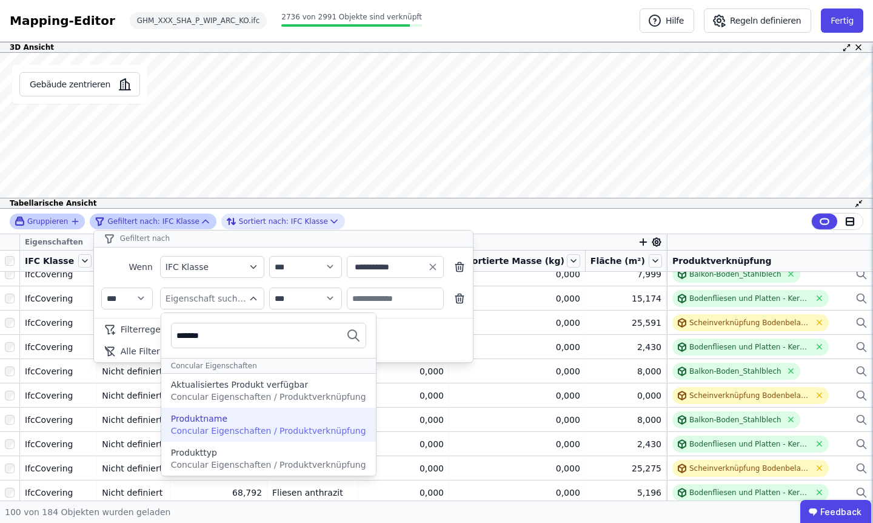
type input "*******"
click at [213, 418] on div "Produktname" at bounding box center [199, 418] width 56 height 12
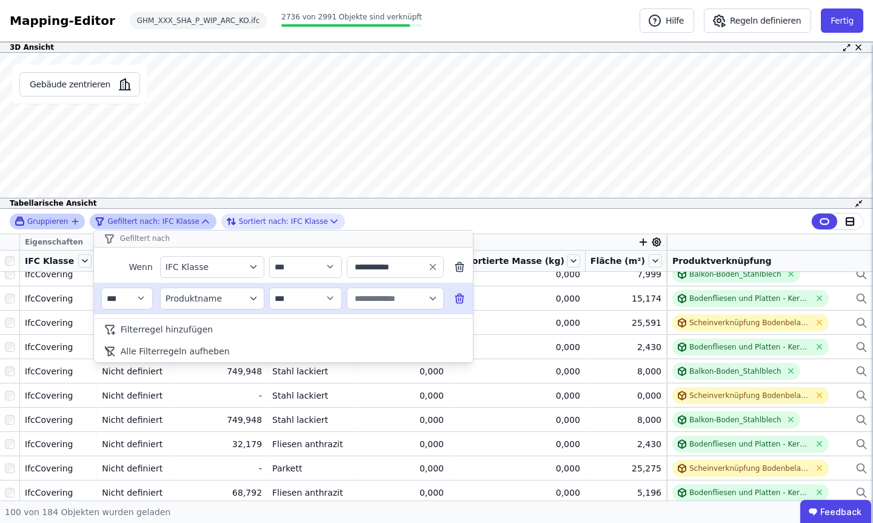
click at [380, 296] on input "text" at bounding box center [389, 298] width 75 height 22
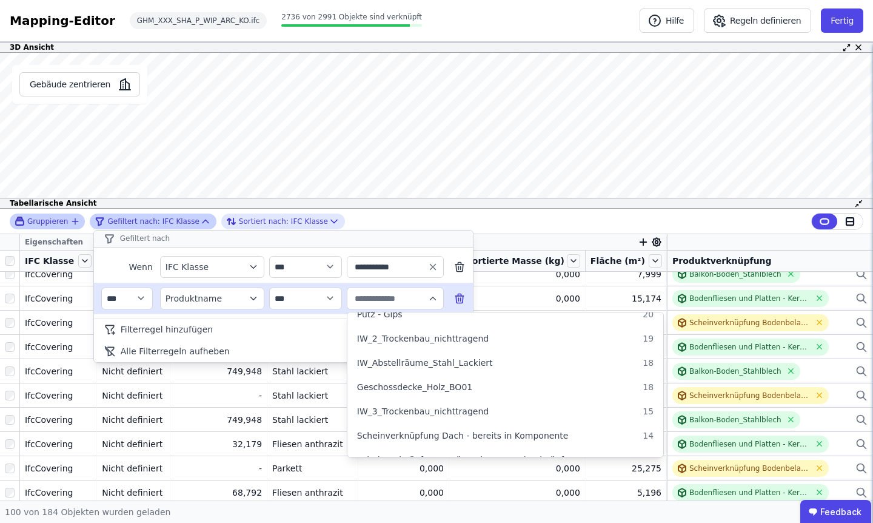
scroll to position [546, 0]
click at [393, 384] on span "Geschossdecke_Holz_BO01" at bounding box center [414, 385] width 115 height 12
type input "**********"
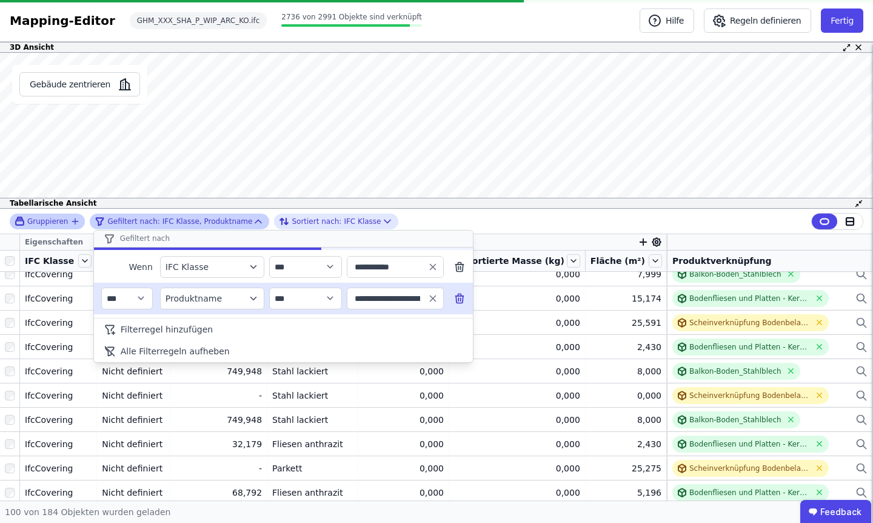
scroll to position [0, 0]
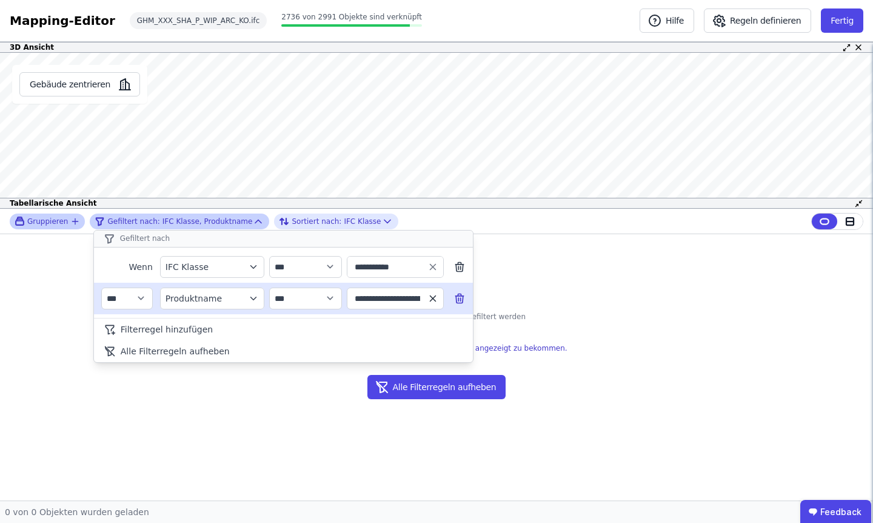
click at [430, 296] on icon "button" at bounding box center [432, 298] width 11 height 11
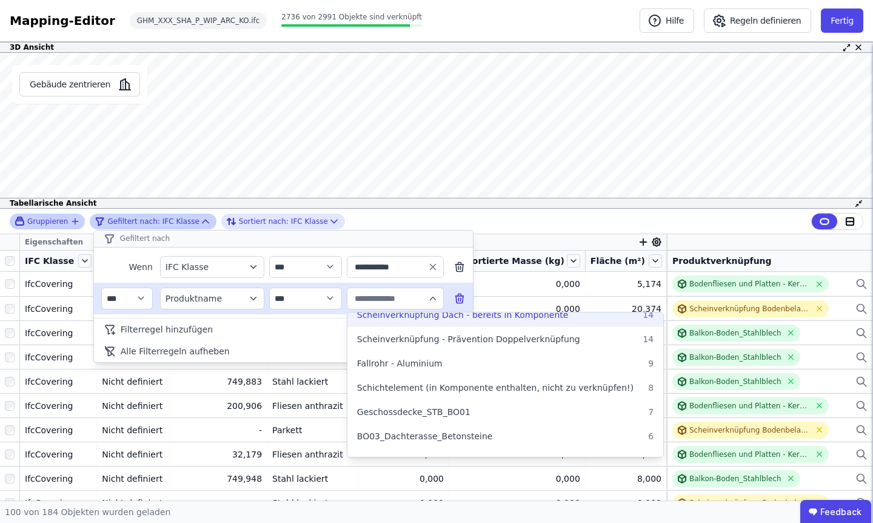
scroll to position [680, 0]
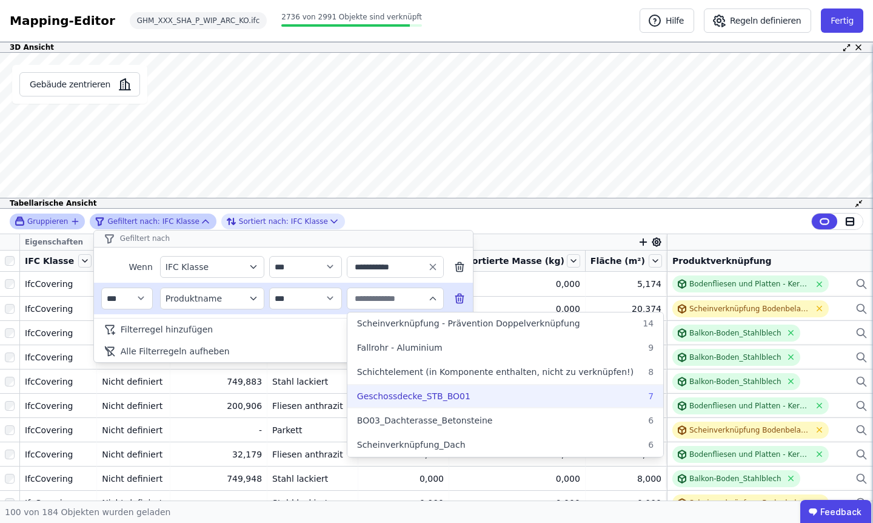
click at [406, 396] on span "Geschossdecke_STB_BO01" at bounding box center [413, 396] width 113 height 12
type input "**********"
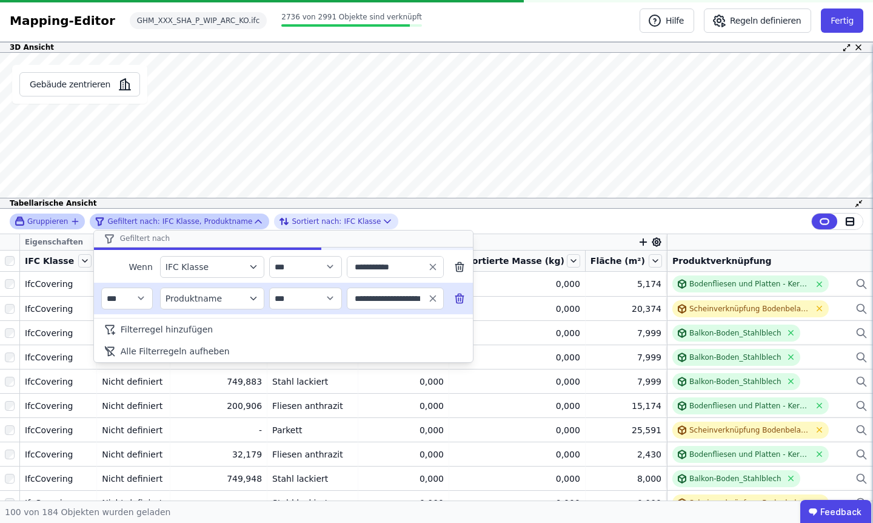
scroll to position [0, 0]
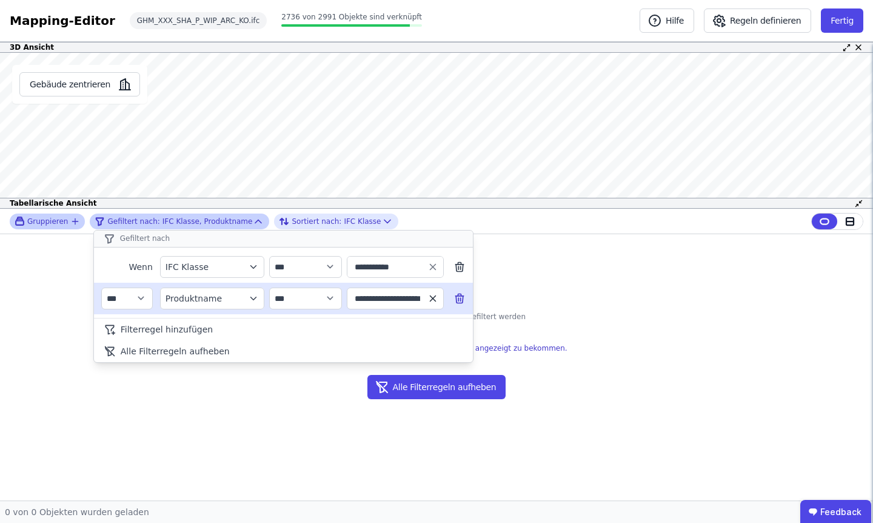
click at [431, 295] on icon "button" at bounding box center [432, 298] width 11 height 11
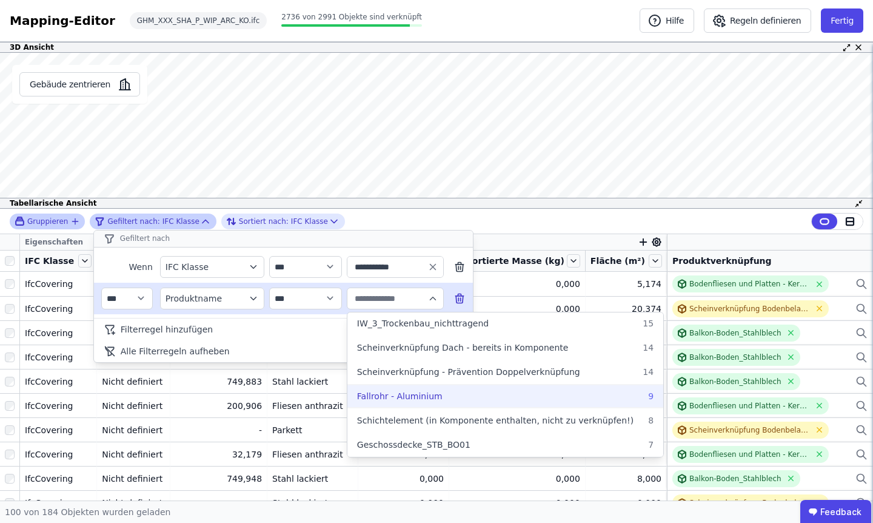
scroll to position [694, 0]
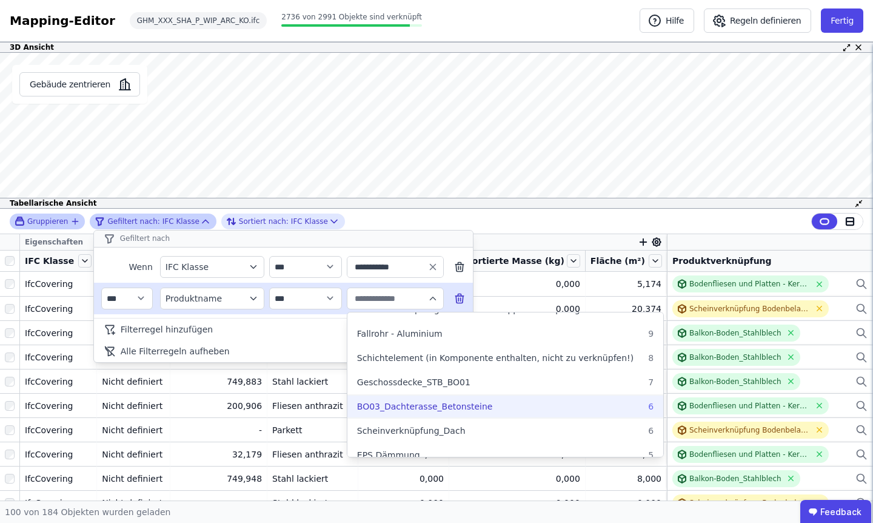
click at [407, 401] on span "BO03_Dachterasse_Betonsteine" at bounding box center [425, 406] width 136 height 12
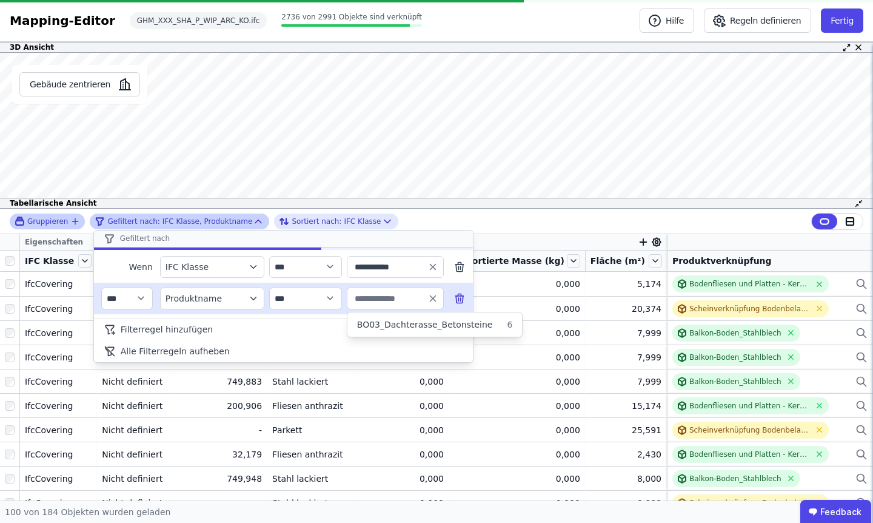
type input "**********"
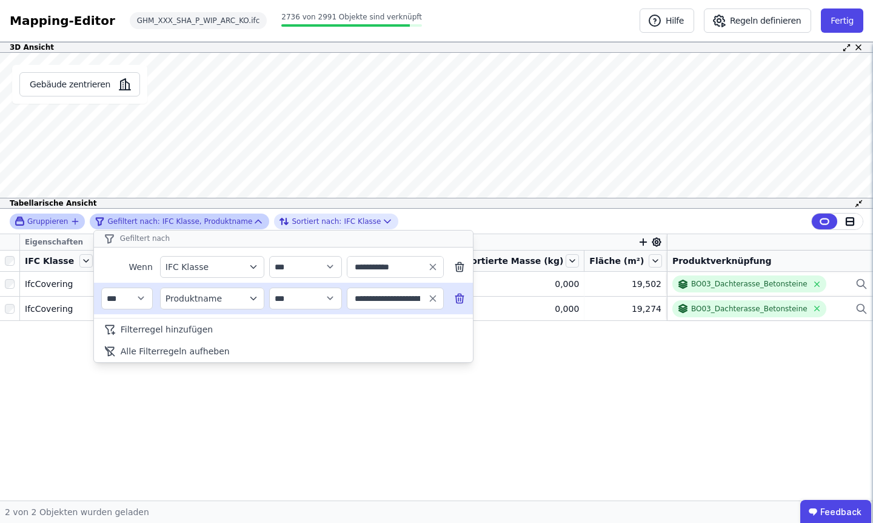
click at [454, 402] on div "**********" at bounding box center [436, 355] width 873 height 292
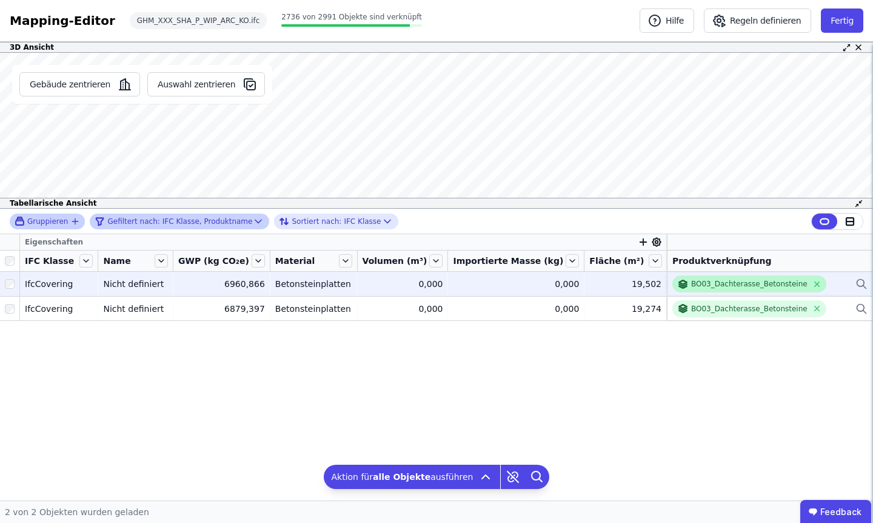
click at [722, 283] on div "BO03_Dachterasse_Betonsteine" at bounding box center [749, 284] width 116 height 10
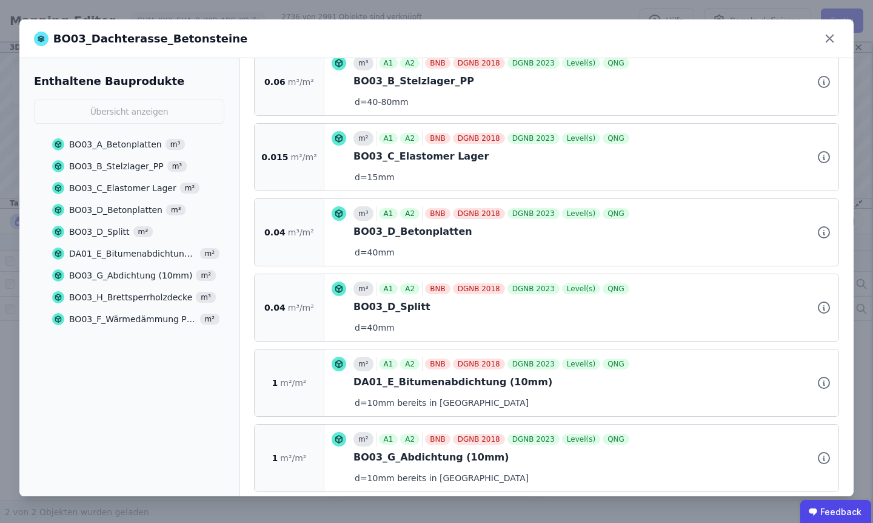
scroll to position [445, 0]
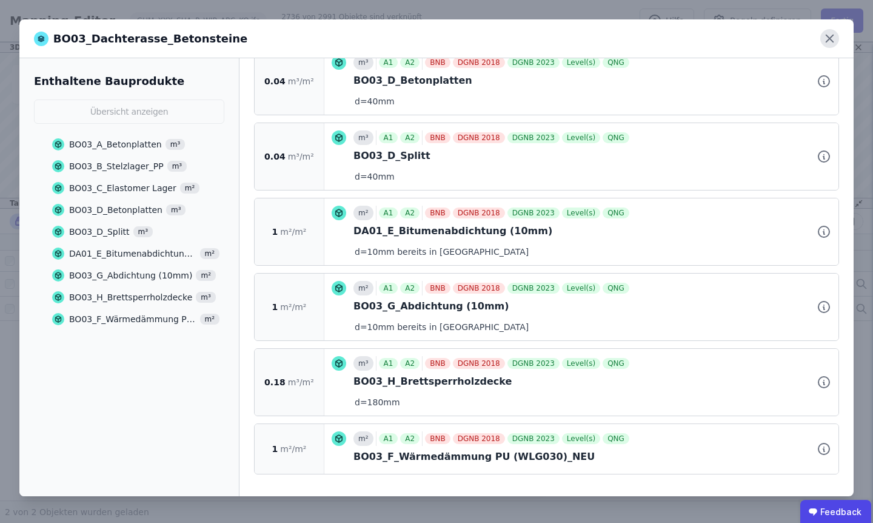
click at [825, 36] on icon at bounding box center [829, 38] width 19 height 19
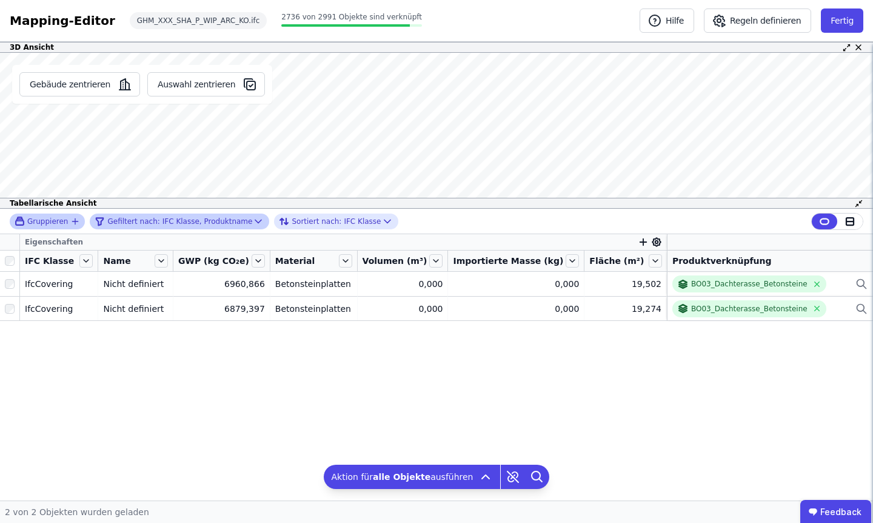
click at [208, 224] on div "Gefiltert nach: IFC Klasse, Produktname" at bounding box center [174, 221] width 158 height 15
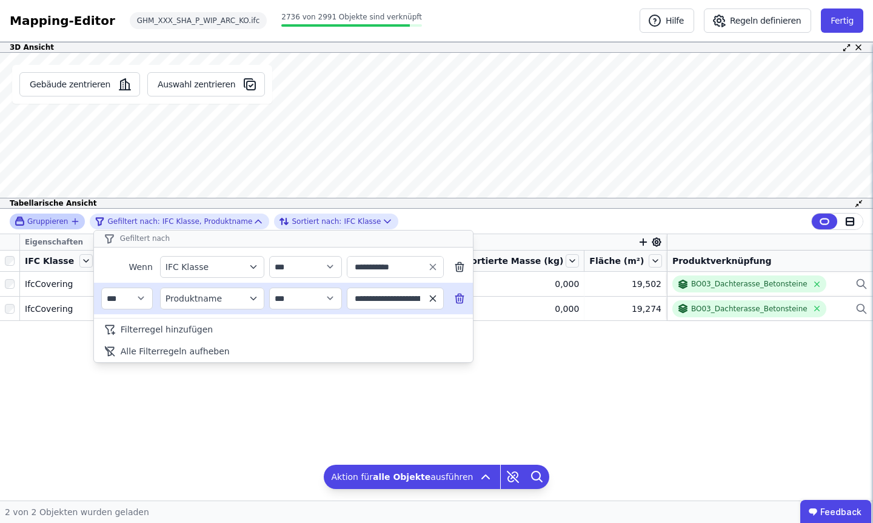
click at [431, 296] on icon "button" at bounding box center [432, 297] width 5 height 5
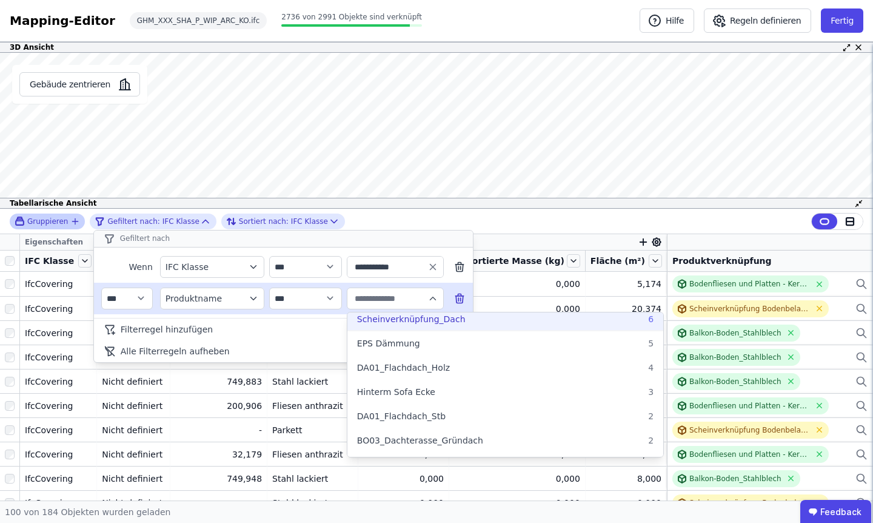
scroll to position [811, 0]
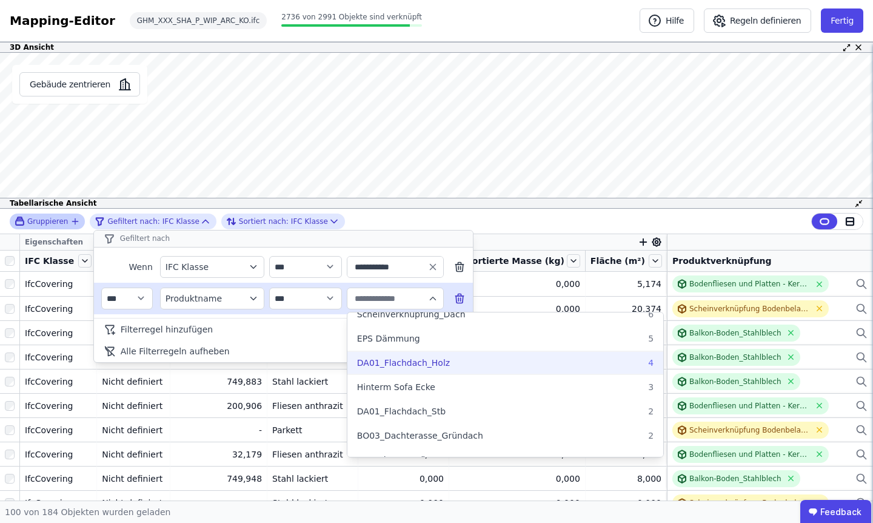
click at [414, 367] on span "DA01_Flachdach_Holz" at bounding box center [403, 362] width 93 height 12
type input "**********"
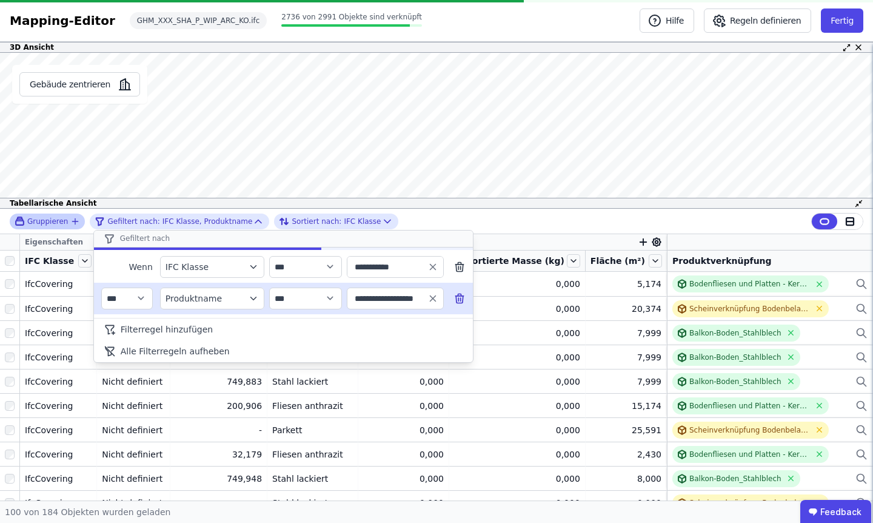
scroll to position [0, 0]
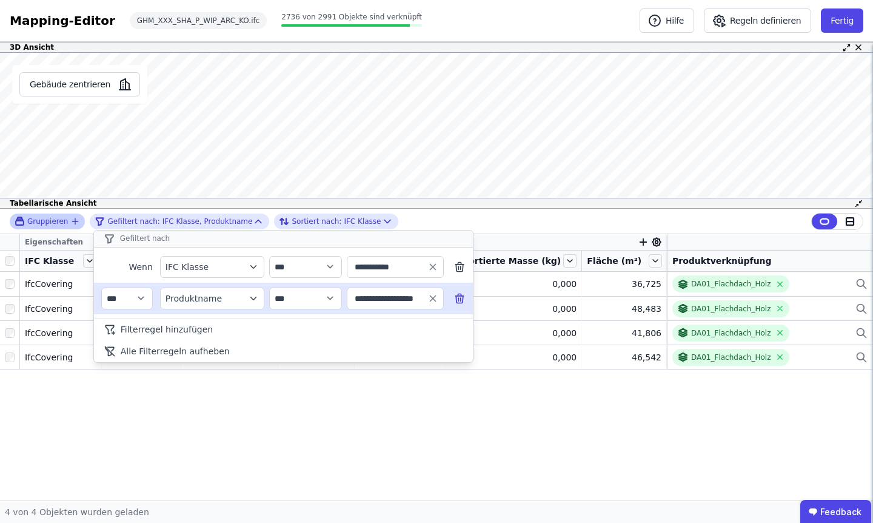
click at [715, 279] on div "**********" at bounding box center [436, 355] width 873 height 292
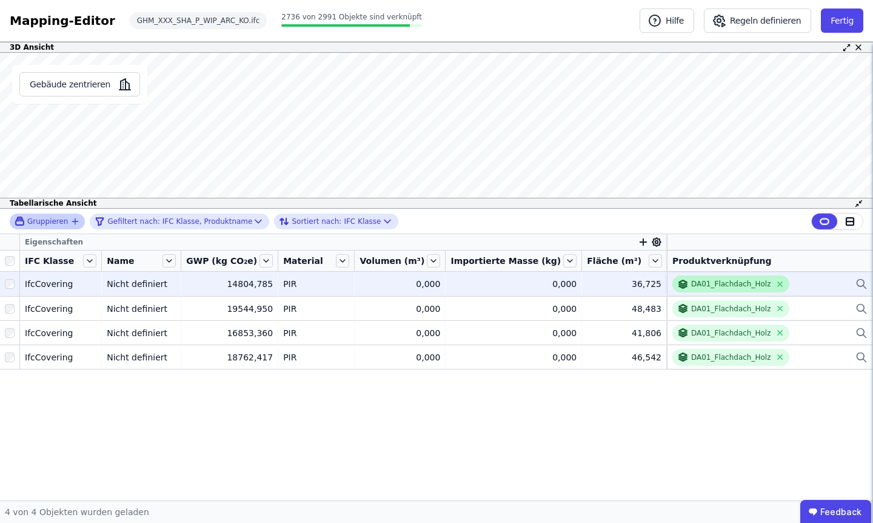
click at [707, 281] on div "DA01_Flachdach_Holz" at bounding box center [730, 284] width 79 height 10
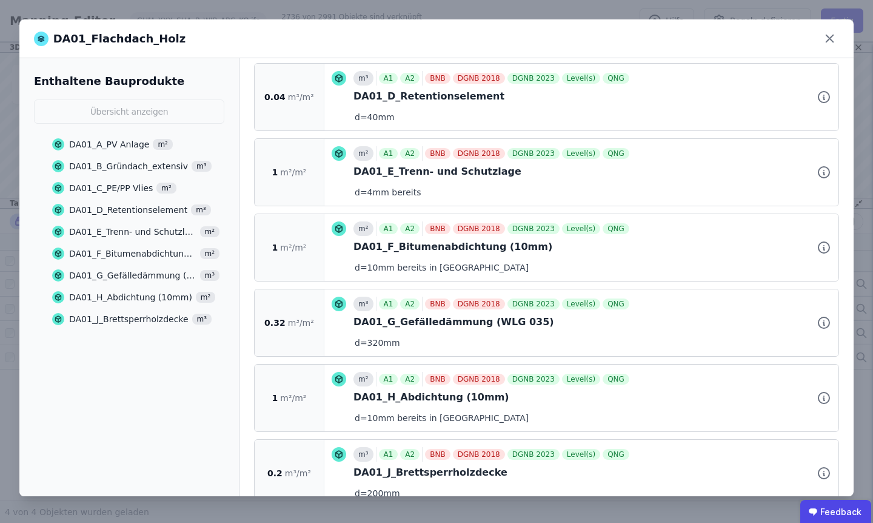
scroll to position [445, 0]
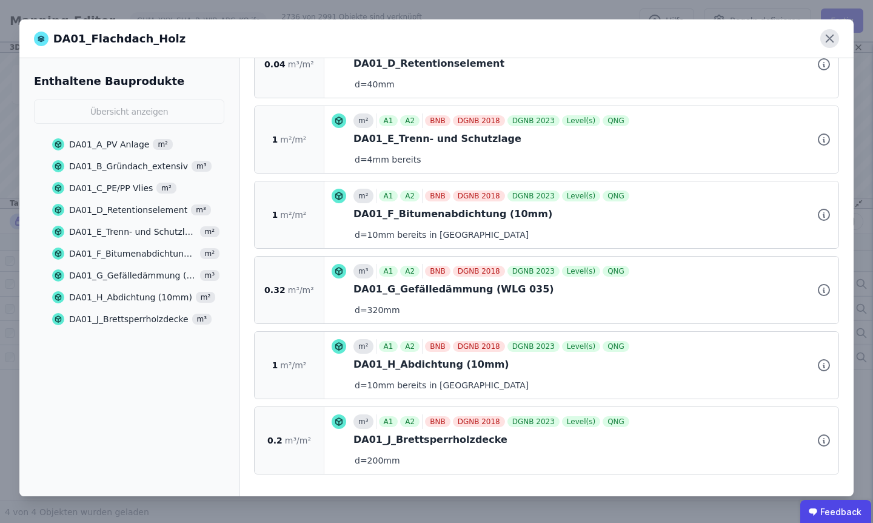
click at [832, 39] on icon at bounding box center [829, 38] width 19 height 19
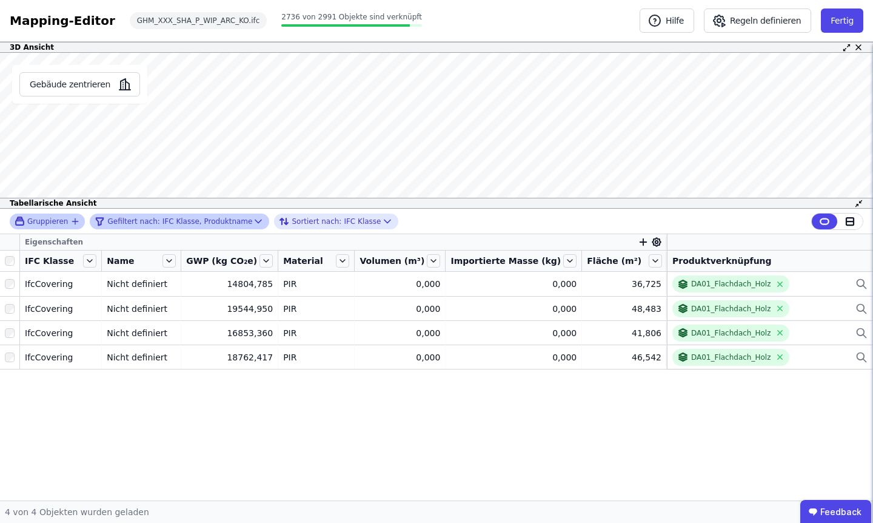
click at [242, 226] on div "Gefiltert nach: IFC Klasse, Produktname" at bounding box center [174, 221] width 158 height 15
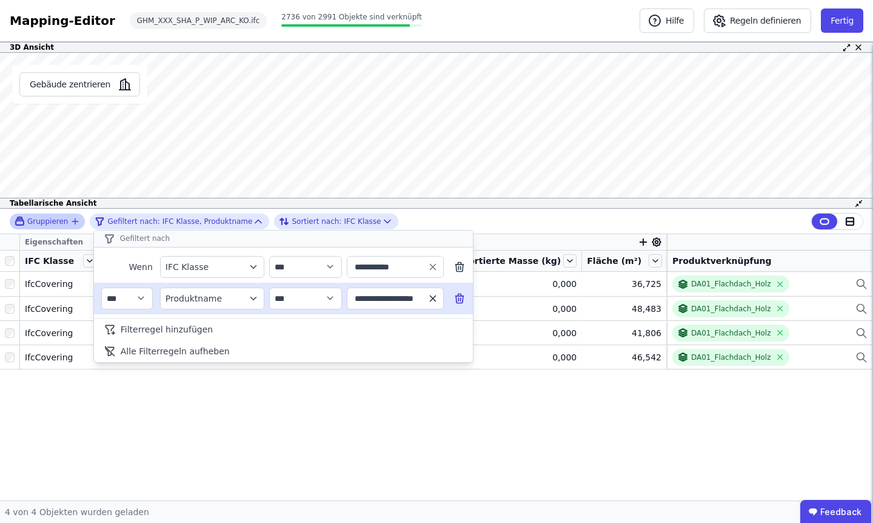
click at [432, 299] on icon "button" at bounding box center [432, 297] width 5 height 5
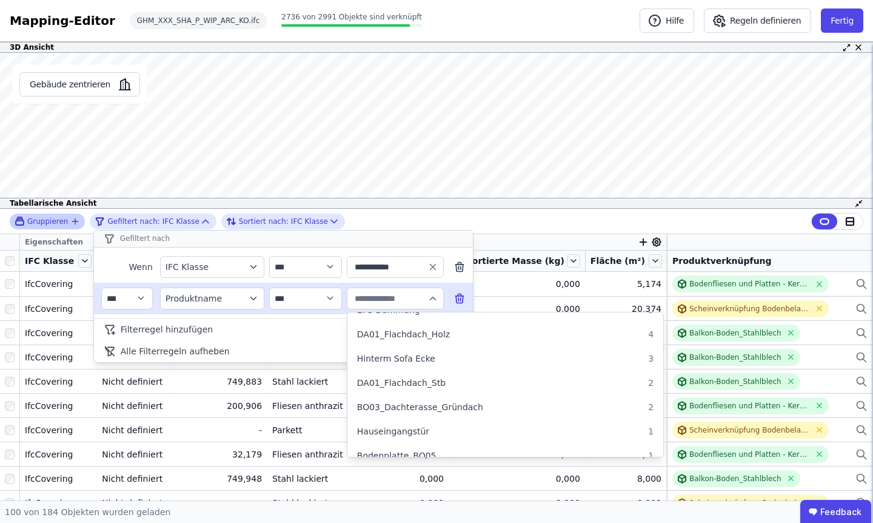
scroll to position [840, 0]
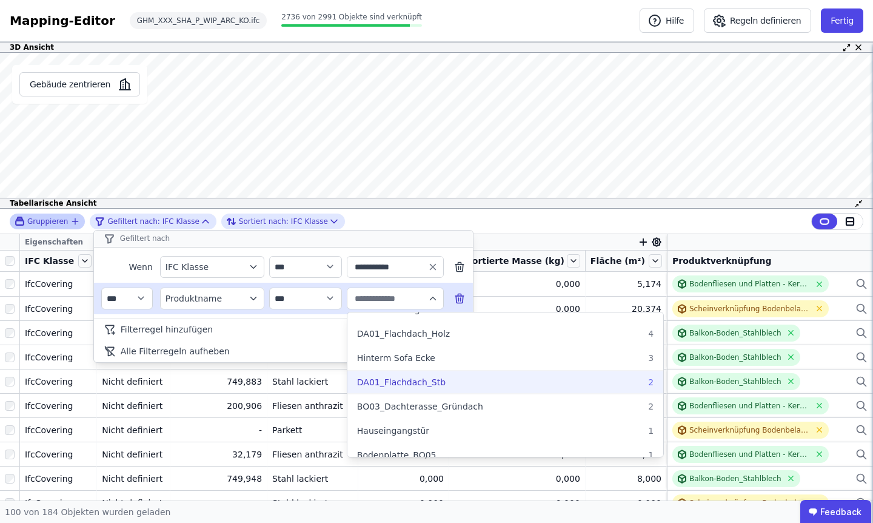
click at [400, 377] on span "DA01_Flachdach_Stb" at bounding box center [401, 382] width 89 height 12
type input "**********"
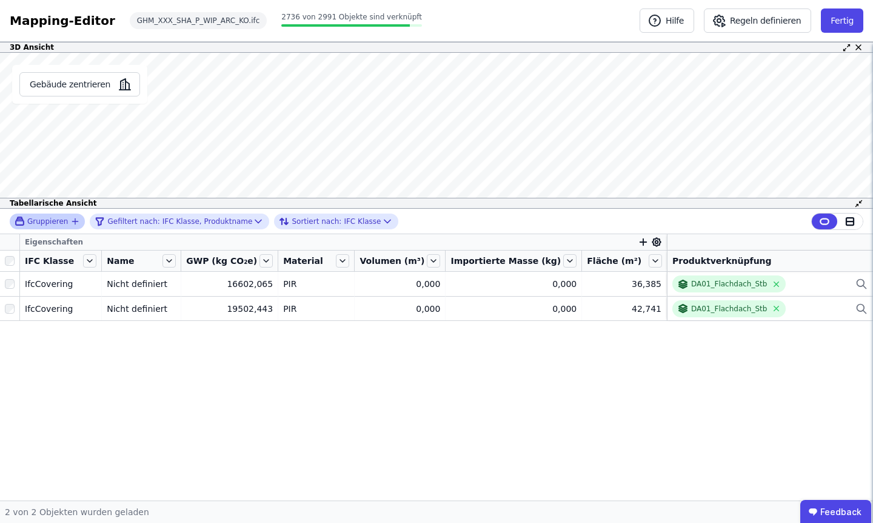
click at [728, 283] on div "Gruppieren Gefiltert nach: IFC Klasse, Produktname Sortiert nach: IFC Klasse Ei…" at bounding box center [436, 355] width 873 height 292
click at [728, 283] on div "DA01_Flachdach_Stb" at bounding box center [729, 284] width 76 height 10
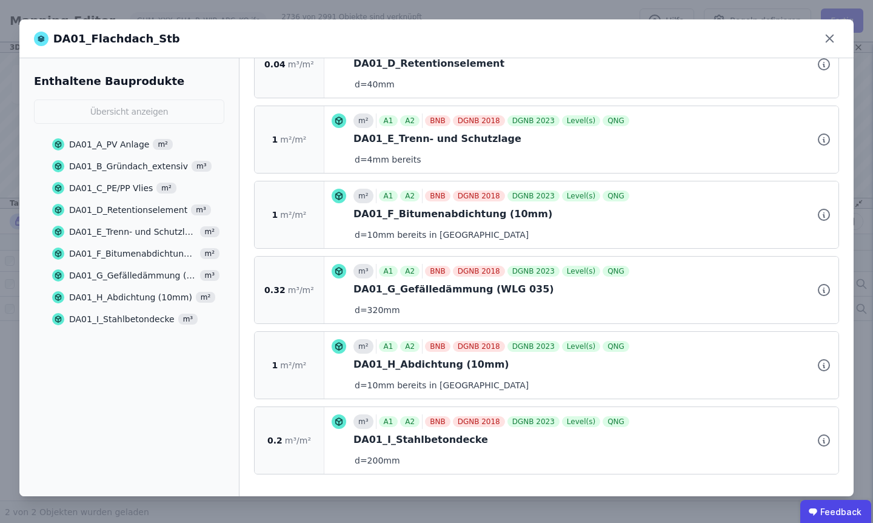
scroll to position [444, 0]
click at [829, 41] on icon at bounding box center [829, 38] width 19 height 19
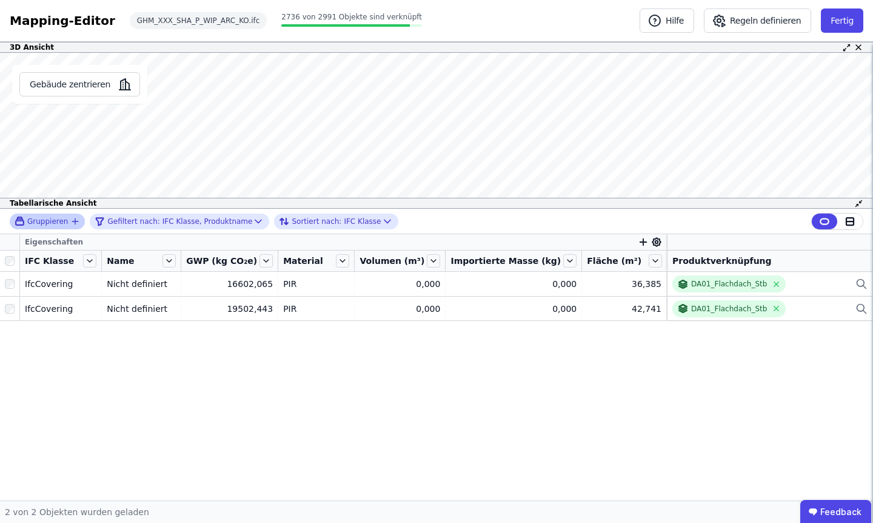
scroll to position [0, 0]
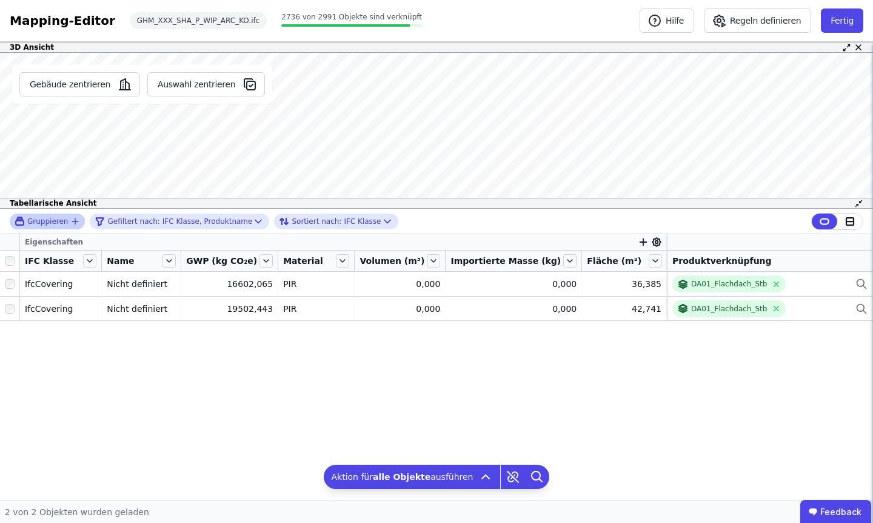
drag, startPoint x: 226, startPoint y: 136, endPoint x: 252, endPoint y: 160, distance: 35.2
click at [252, 160] on div "Gebäude zentrieren Auswahl zentrieren" at bounding box center [142, 131] width 284 height 156
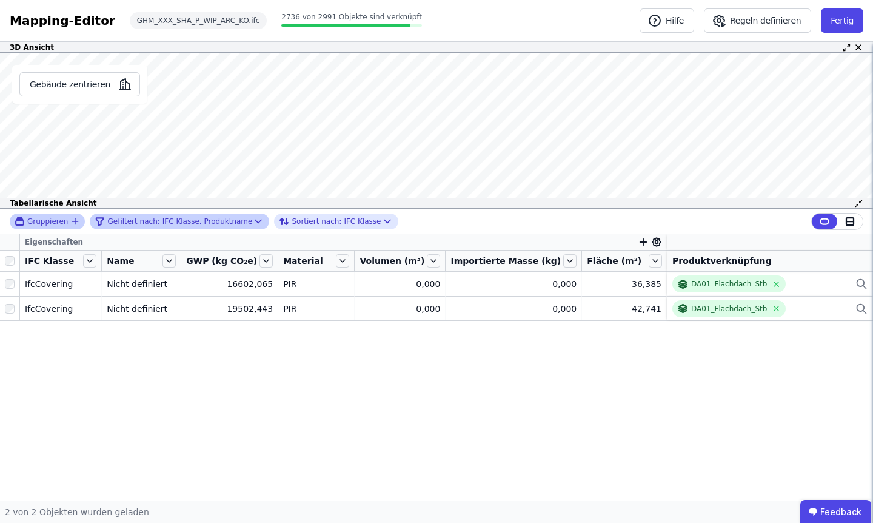
click at [145, 219] on span "Gefiltert nach:" at bounding box center [133, 221] width 52 height 10
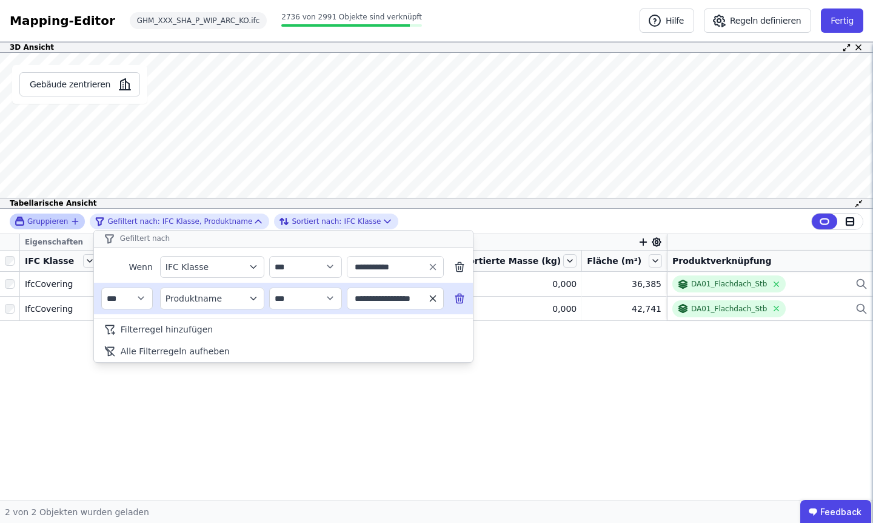
click at [436, 296] on icon "button" at bounding box center [432, 298] width 11 height 11
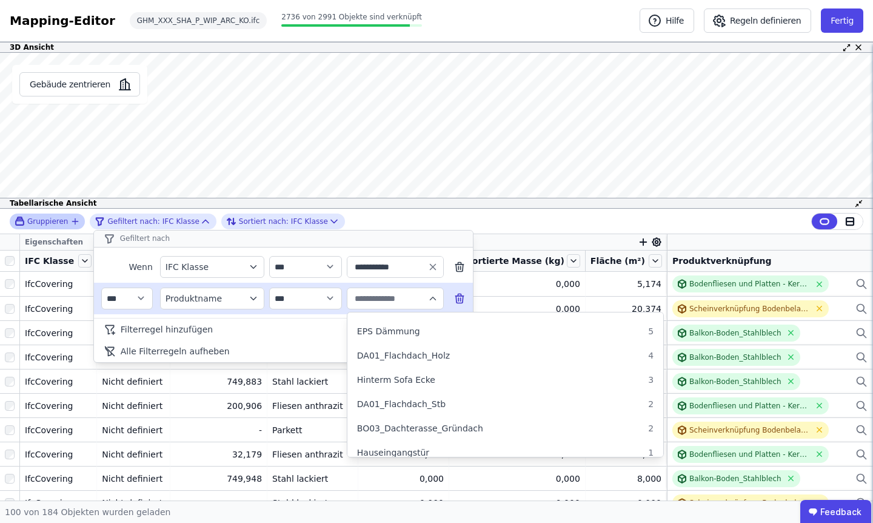
scroll to position [837, 0]
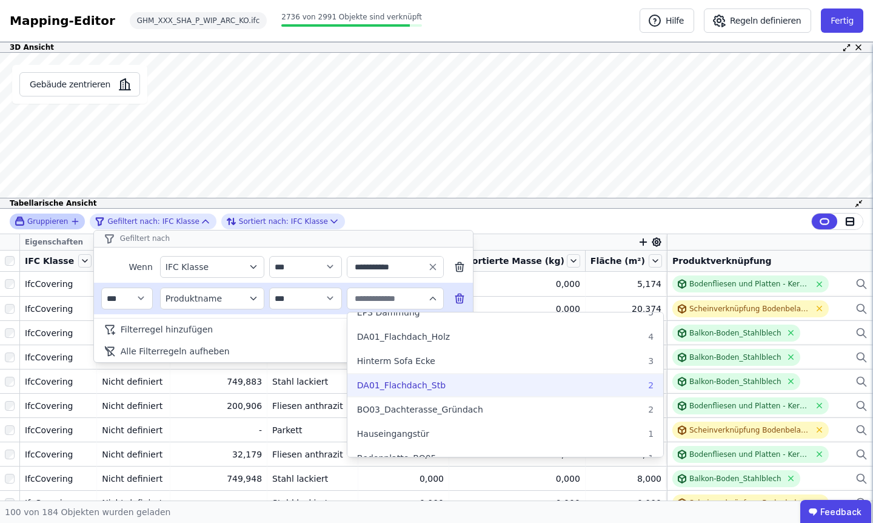
click at [422, 393] on label "DA01_Flachdach_Stb 2" at bounding box center [505, 385] width 316 height 22
type input "**********"
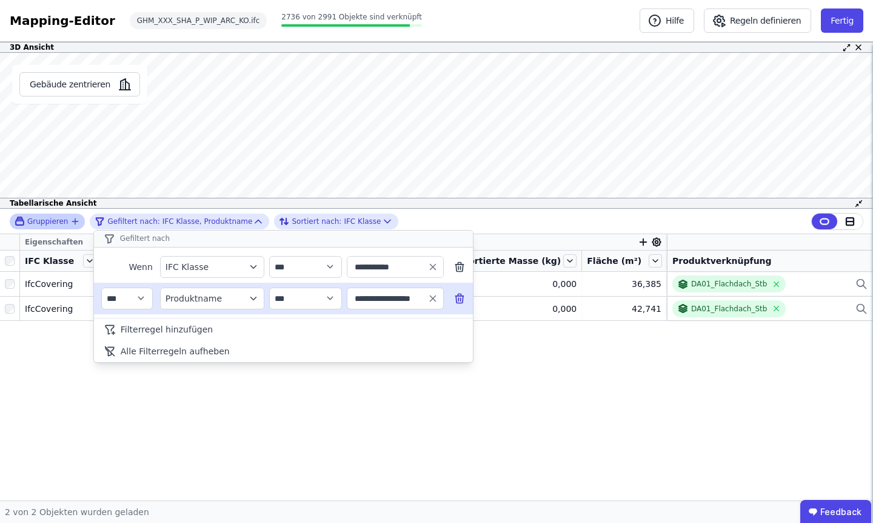
click at [721, 287] on div "**********" at bounding box center [436, 355] width 873 height 292
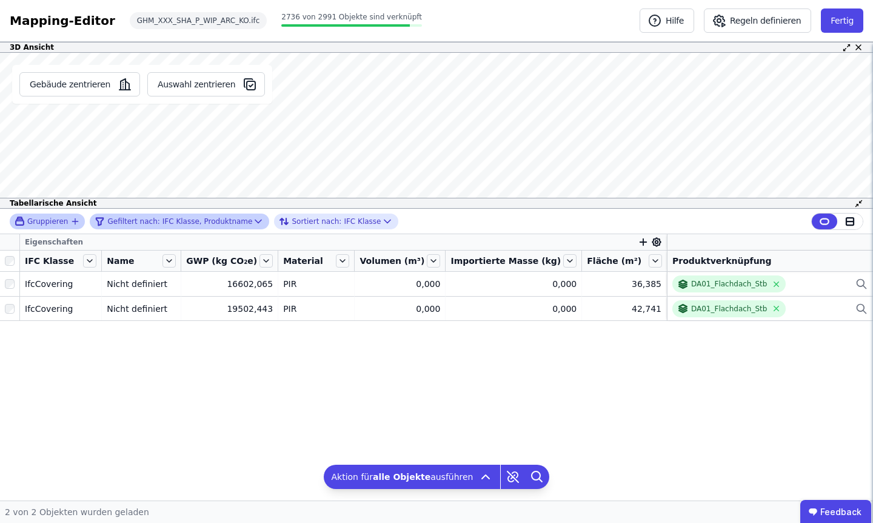
click at [210, 226] on div "Gefiltert nach: IFC Klasse, Produktname" at bounding box center [174, 221] width 158 height 15
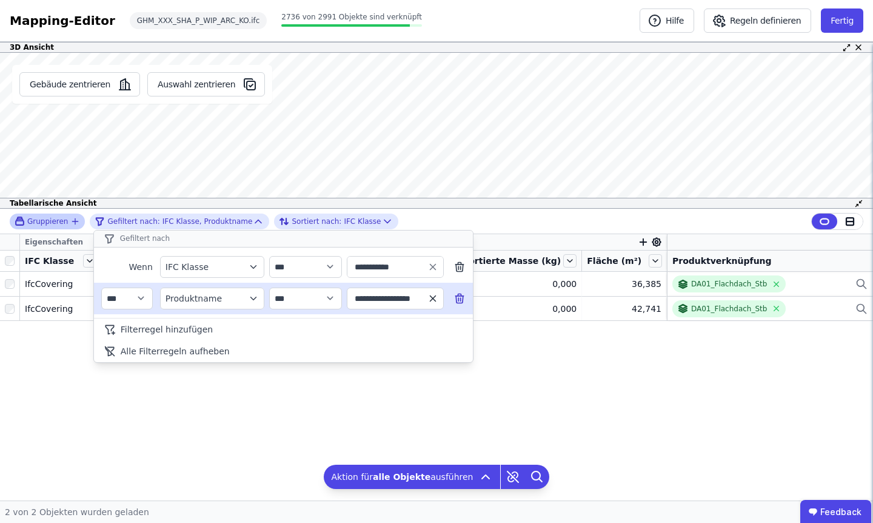
click at [438, 298] on icon "button" at bounding box center [432, 298] width 11 height 11
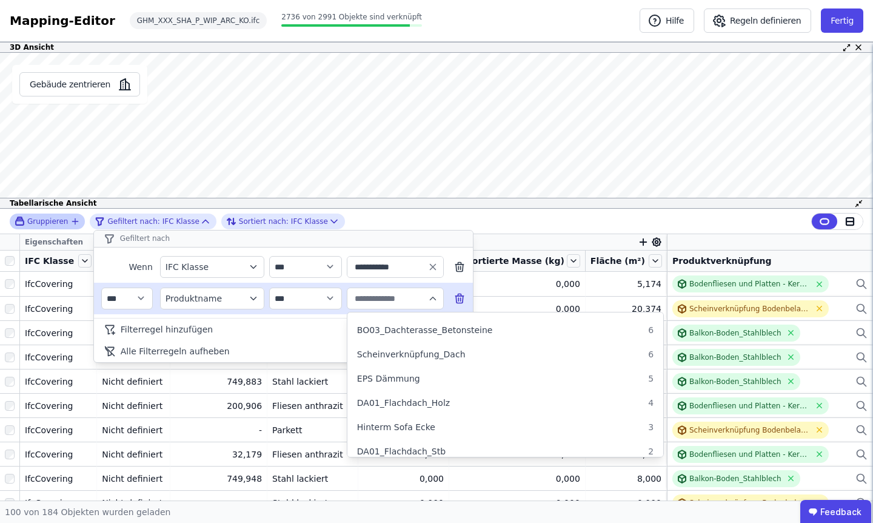
scroll to position [850, 0]
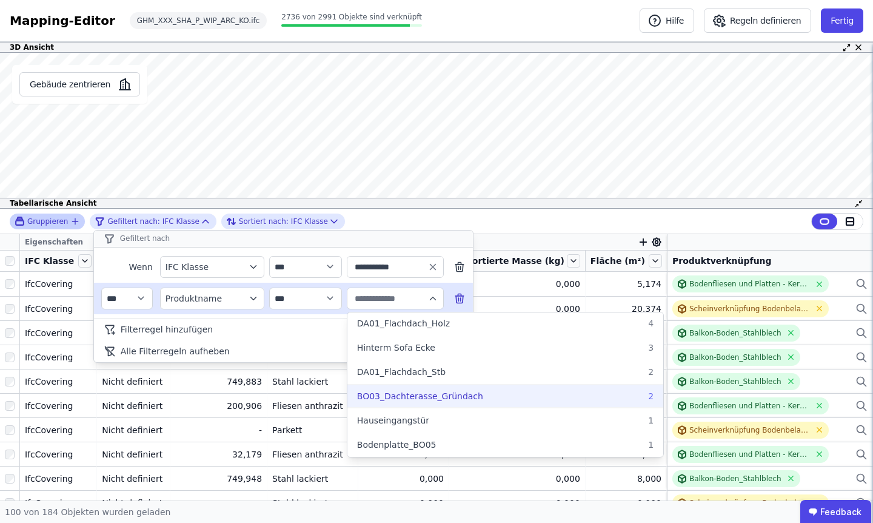
click at [414, 393] on span "BO03_Dachterasse_Gründach" at bounding box center [420, 396] width 126 height 12
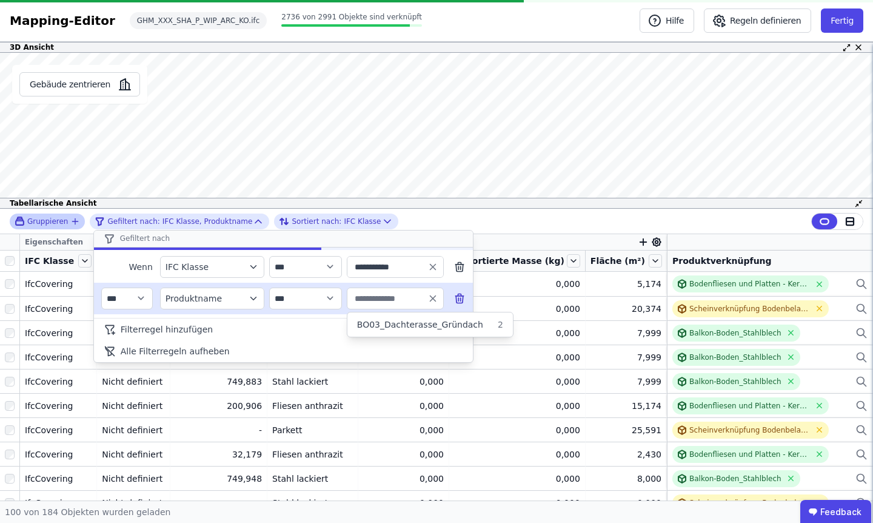
type input "**********"
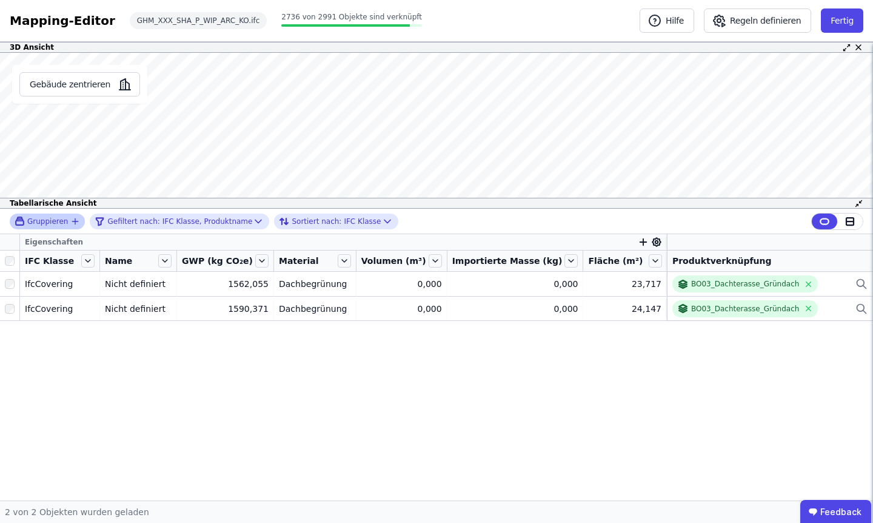
click at [749, 276] on div "Gruppieren Gefiltert nach: IFC Klasse, Produktname Sortiert nach: IFC Klasse Ei…" at bounding box center [436, 355] width 873 height 292
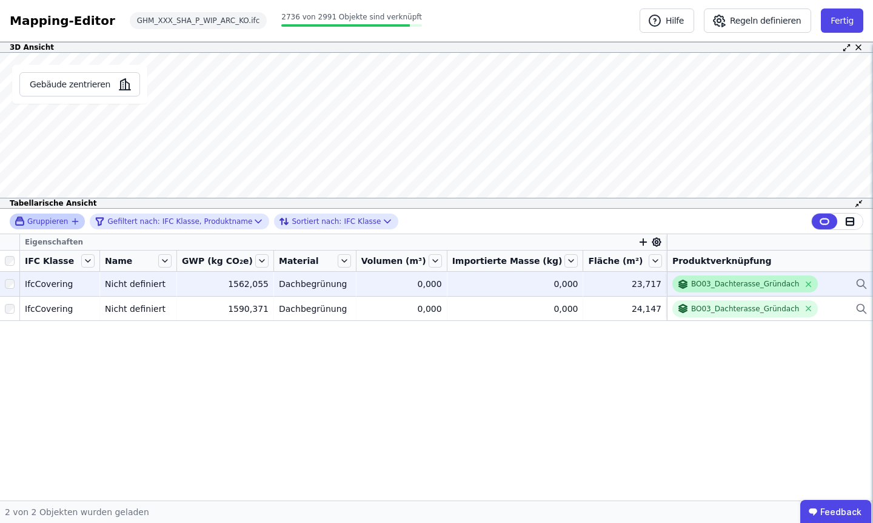
click at [741, 284] on div "BO03_Dachterasse_Gründach" at bounding box center [745, 284] width 108 height 10
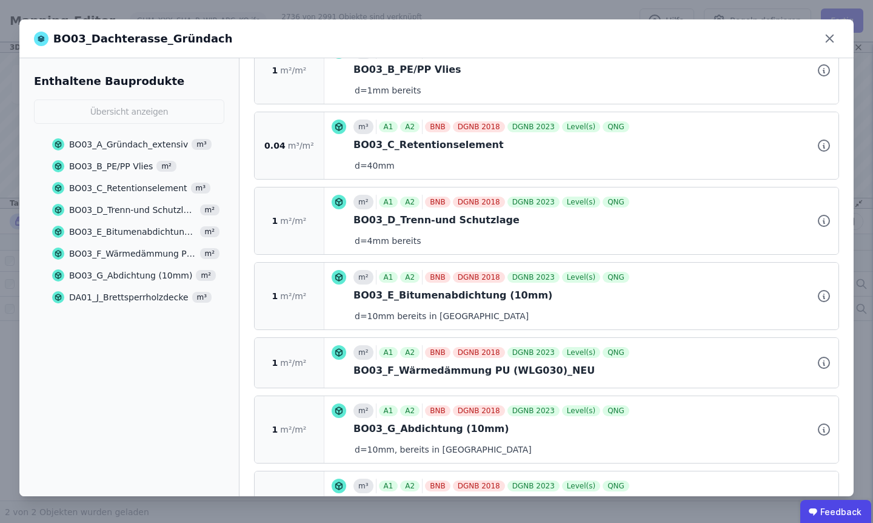
scroll to position [370, 0]
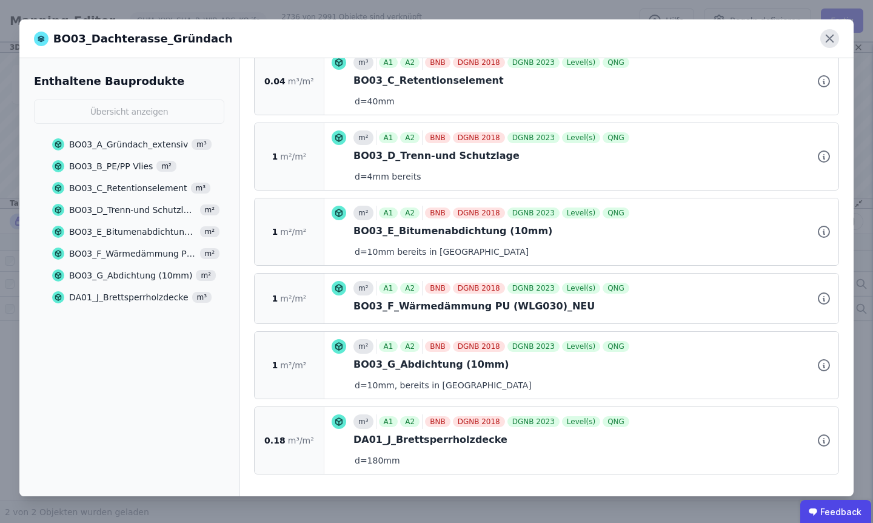
click at [828, 41] on icon at bounding box center [829, 38] width 7 height 7
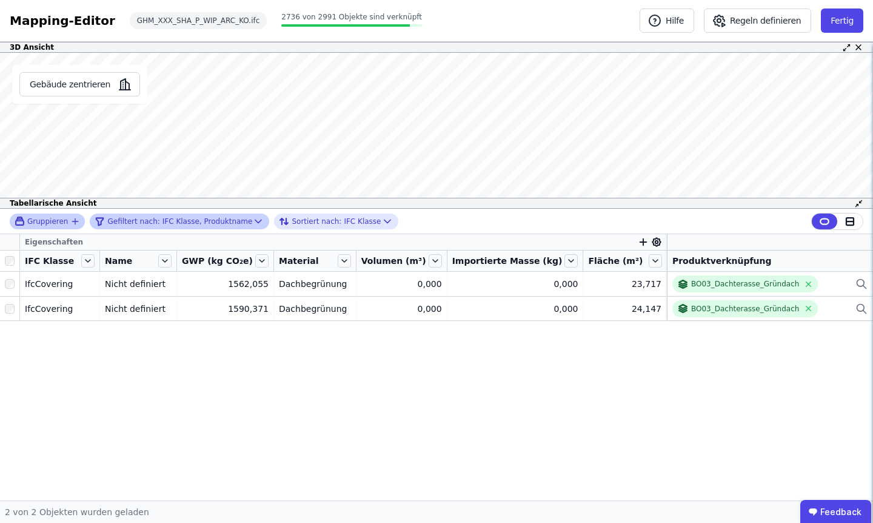
click at [213, 215] on div "Gefiltert nach: IFC Klasse, Produktname" at bounding box center [174, 221] width 158 height 15
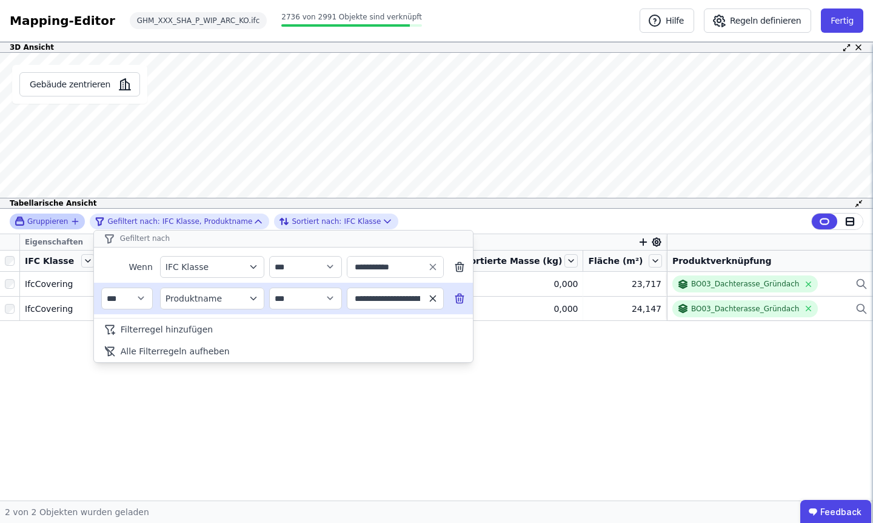
click at [431, 295] on icon "button" at bounding box center [432, 298] width 11 height 11
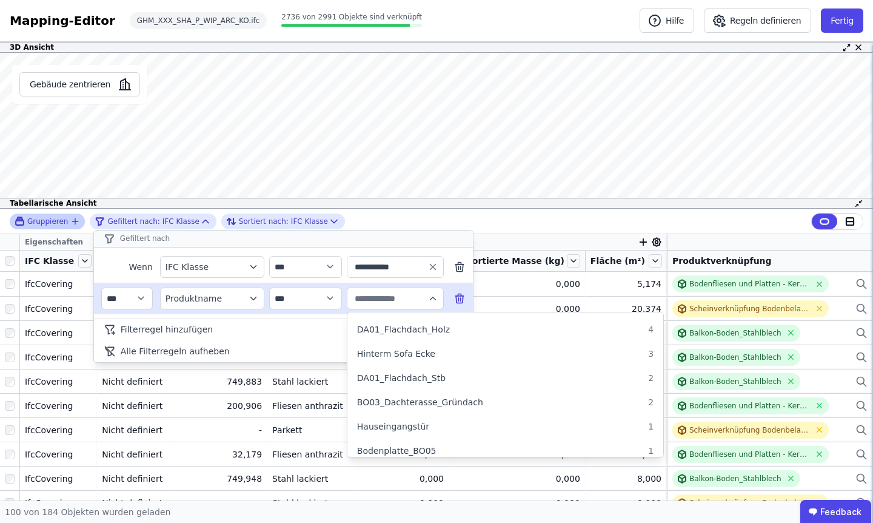
scroll to position [850, 0]
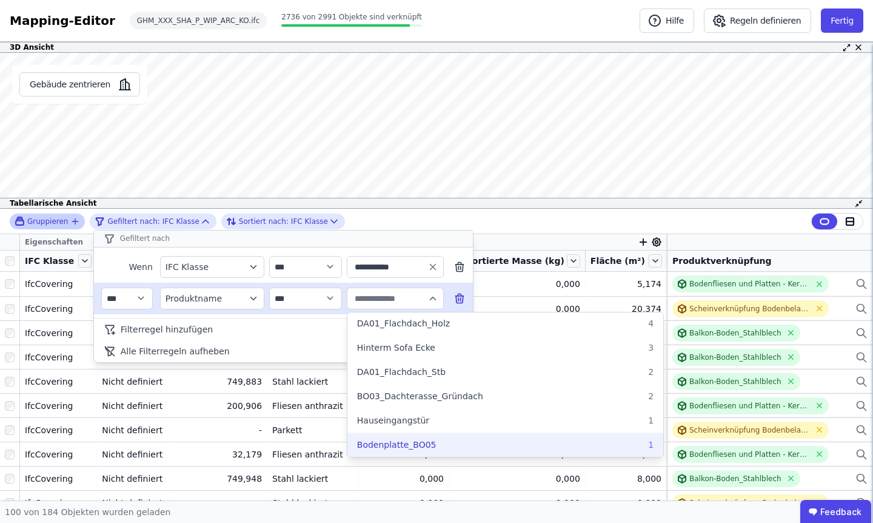
click at [399, 443] on span "Bodenplatte_BO05" at bounding box center [396, 444] width 79 height 12
type input "**********"
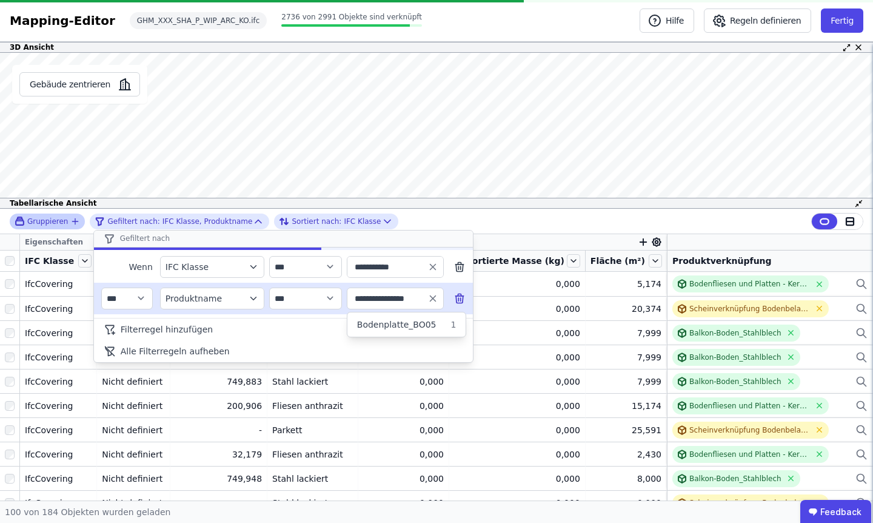
scroll to position [0, 0]
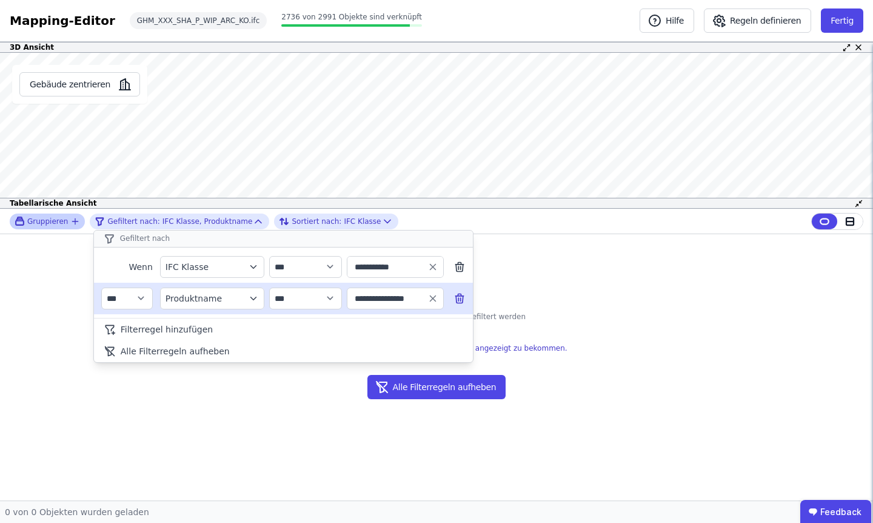
click at [519, 298] on div "Es konnten keine Objekte herausgefiltert werden Passen Sie ihre FIlterregel an,…" at bounding box center [436, 333] width 271 height 132
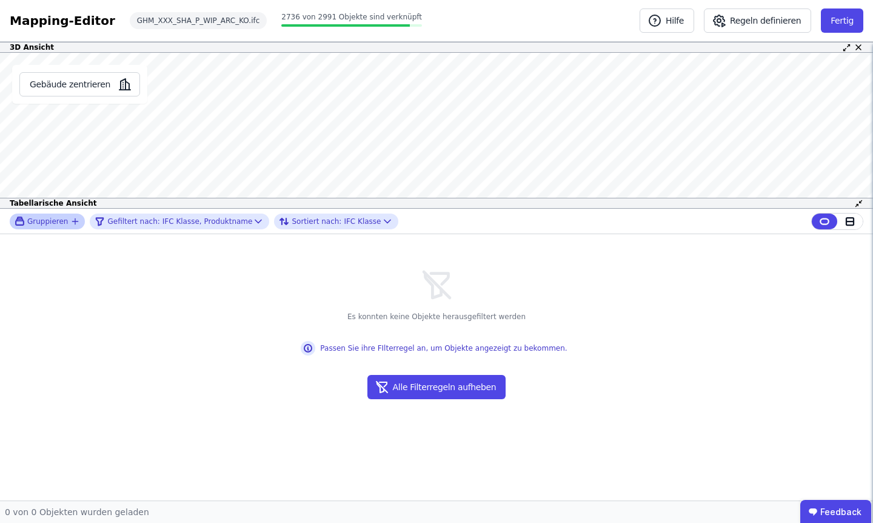
click at [252, 218] on icon at bounding box center [258, 221] width 12 height 12
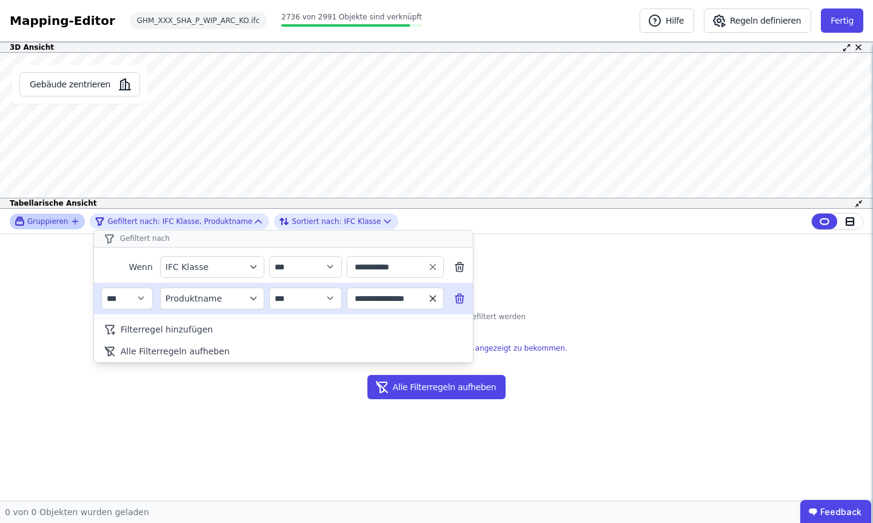
click at [435, 298] on icon "button" at bounding box center [432, 298] width 11 height 11
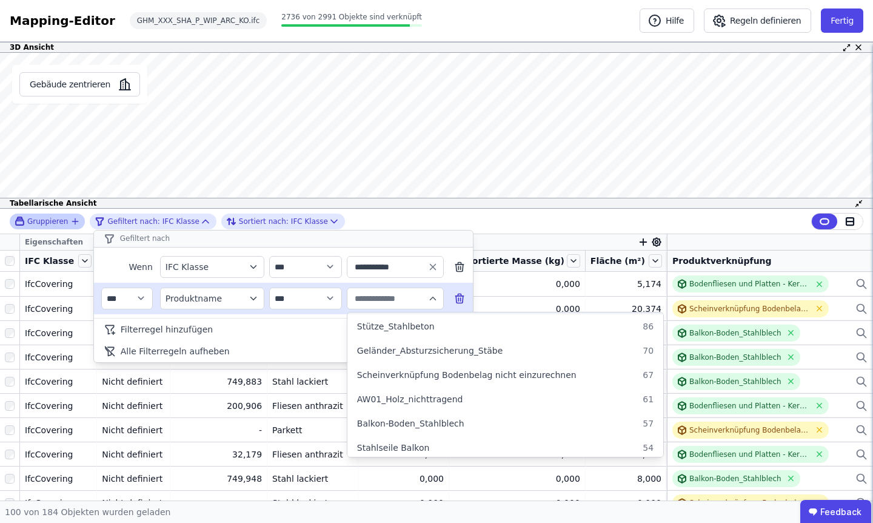
scroll to position [178, 0]
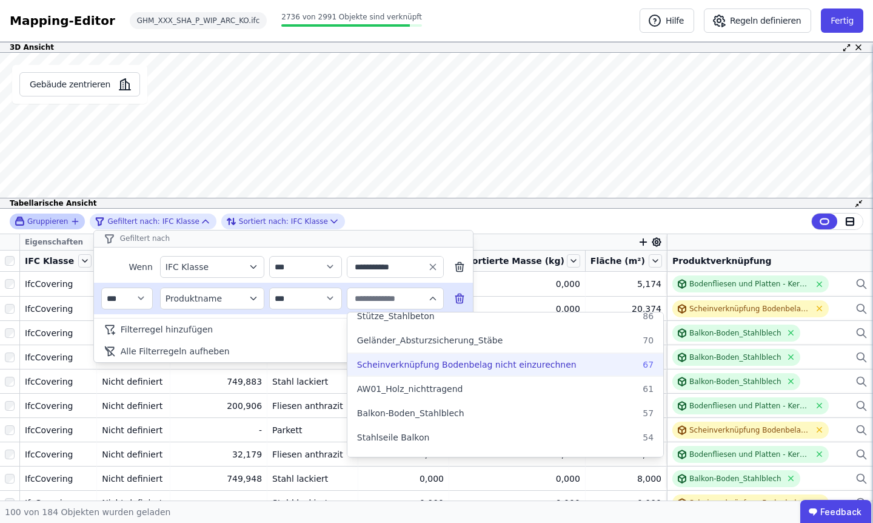
click at [421, 362] on span "Scheinverknüpfung Bodenbelag nicht einzurechnen" at bounding box center [466, 364] width 219 height 12
type input "**********"
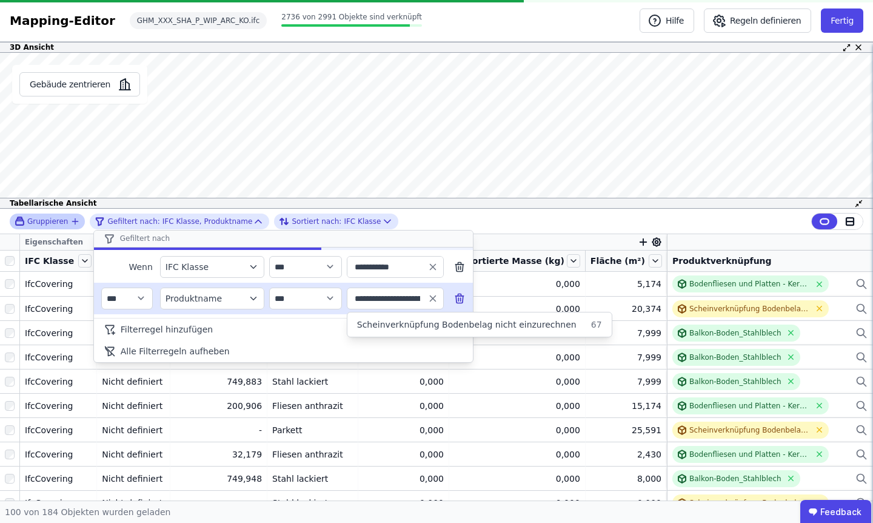
scroll to position [0, 0]
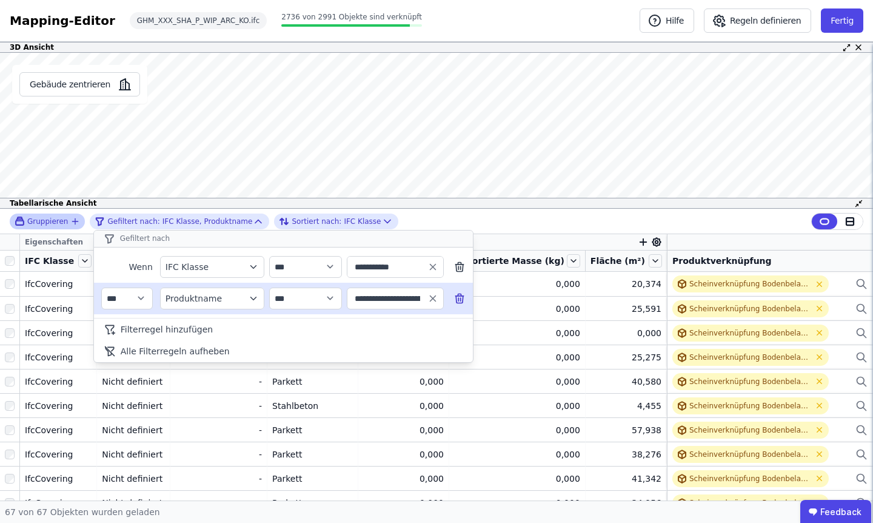
click at [648, 226] on div "**********" at bounding box center [436, 221] width 873 height 25
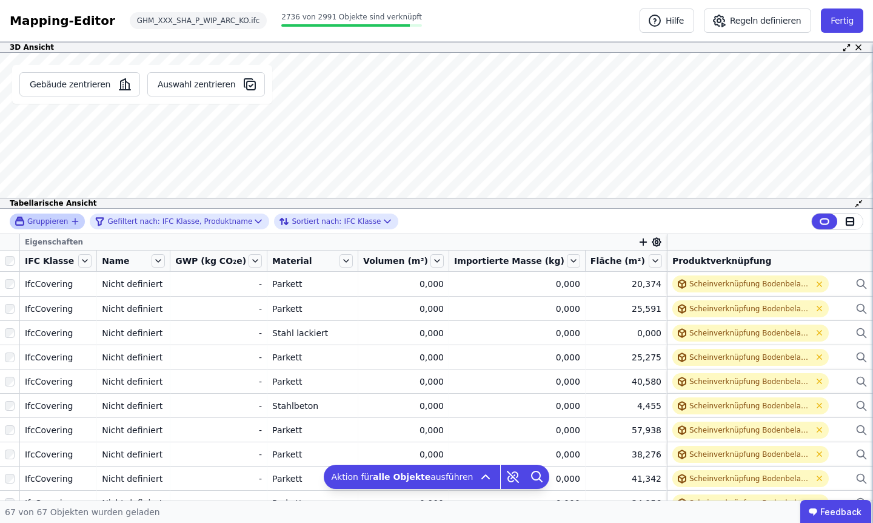
click at [860, 202] on icon at bounding box center [858, 203] width 9 height 9
